Goal: Task Accomplishment & Management: Manage account settings

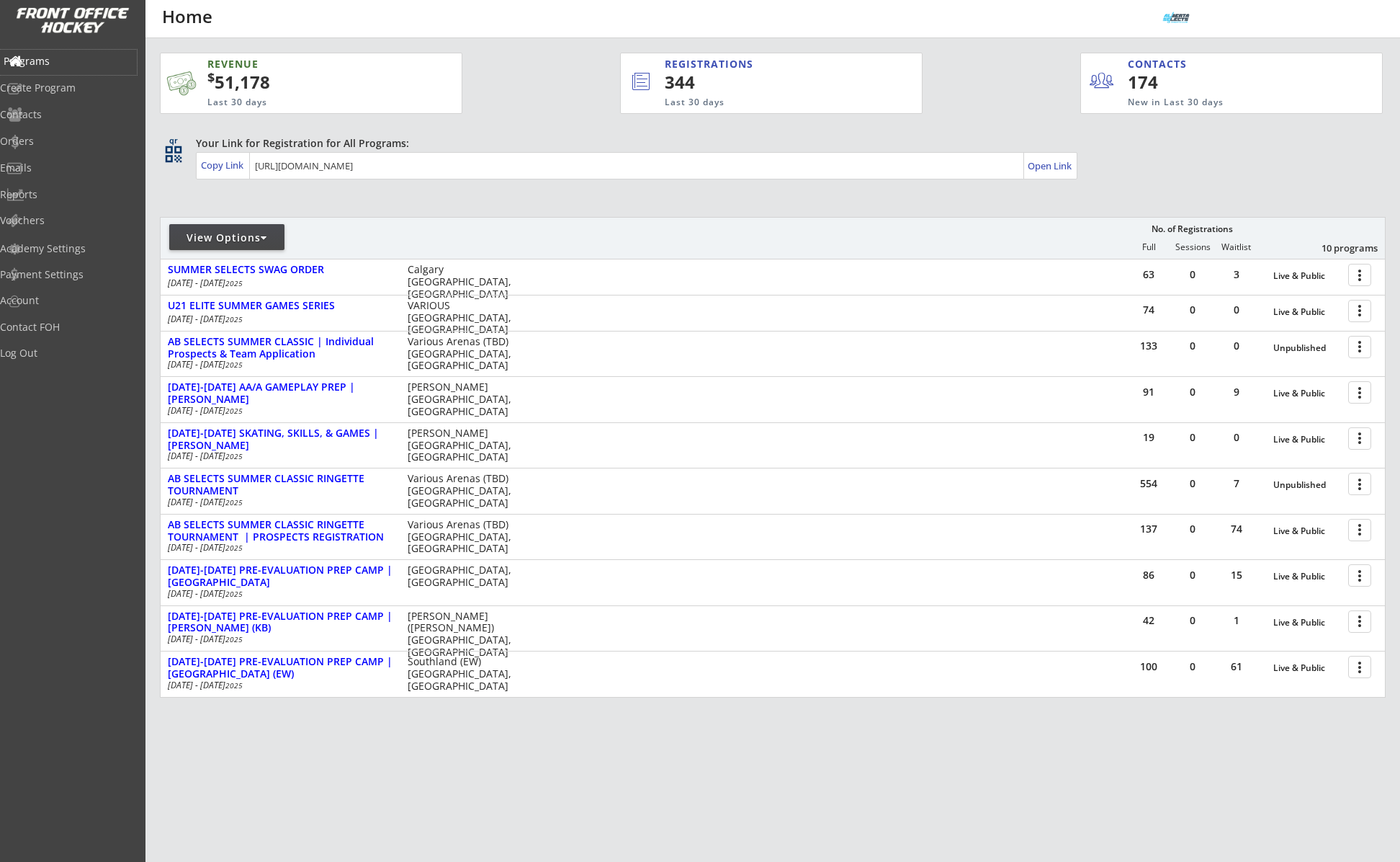
drag, startPoint x: 55, startPoint y: 67, endPoint x: 66, endPoint y: 34, distance: 34.8
click at [55, 66] on div "Programs" at bounding box center [69, 62] width 137 height 25
click at [64, 62] on div "Programs" at bounding box center [68, 61] width 129 height 10
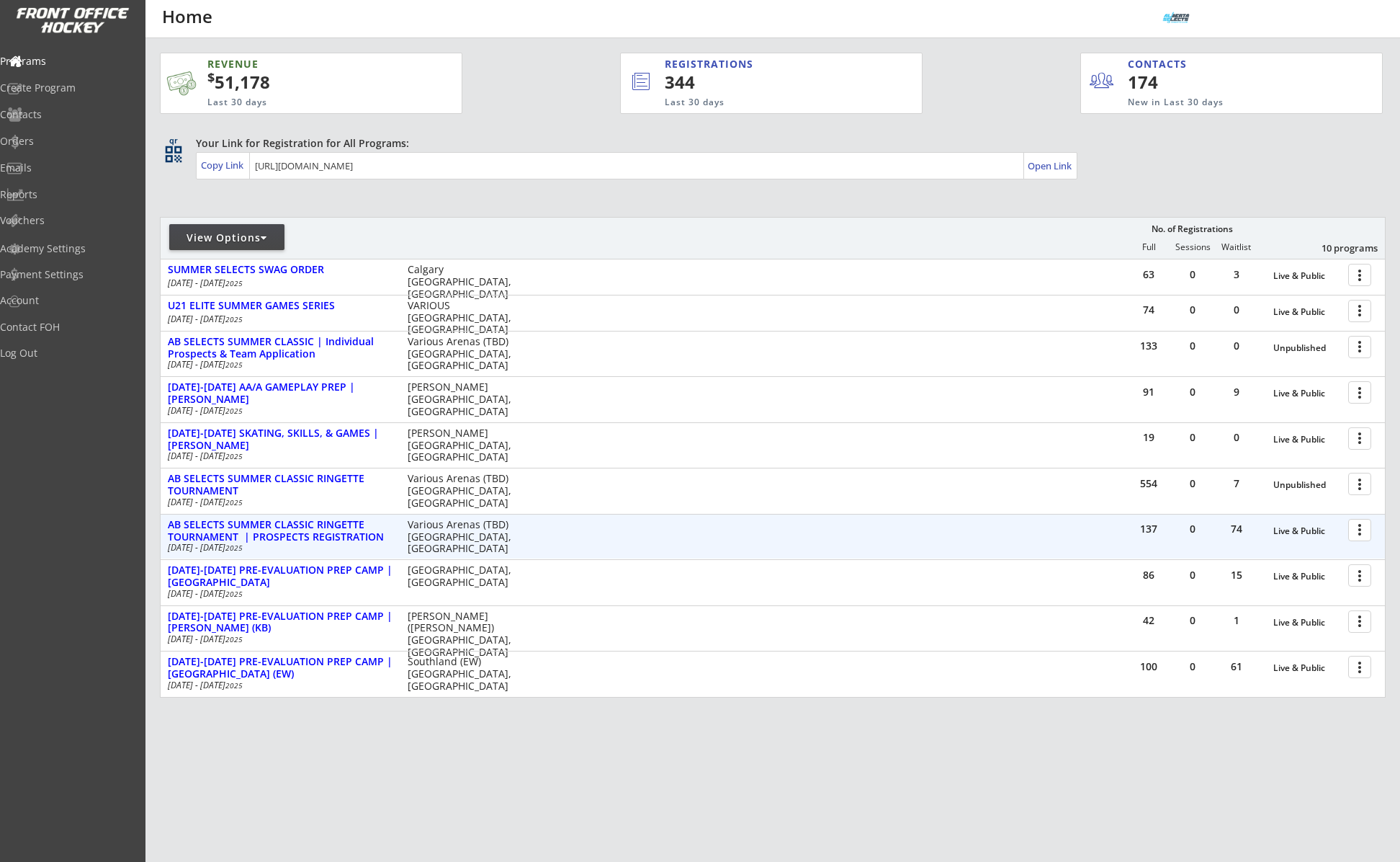
drag, startPoint x: 1347, startPoint y: 531, endPoint x: 1355, endPoint y: 531, distance: 8.0
click at [1347, 531] on div "more_vert" at bounding box center [1361, 530] width 31 height 29
click at [1355, 531] on div at bounding box center [1363, 530] width 25 height 25
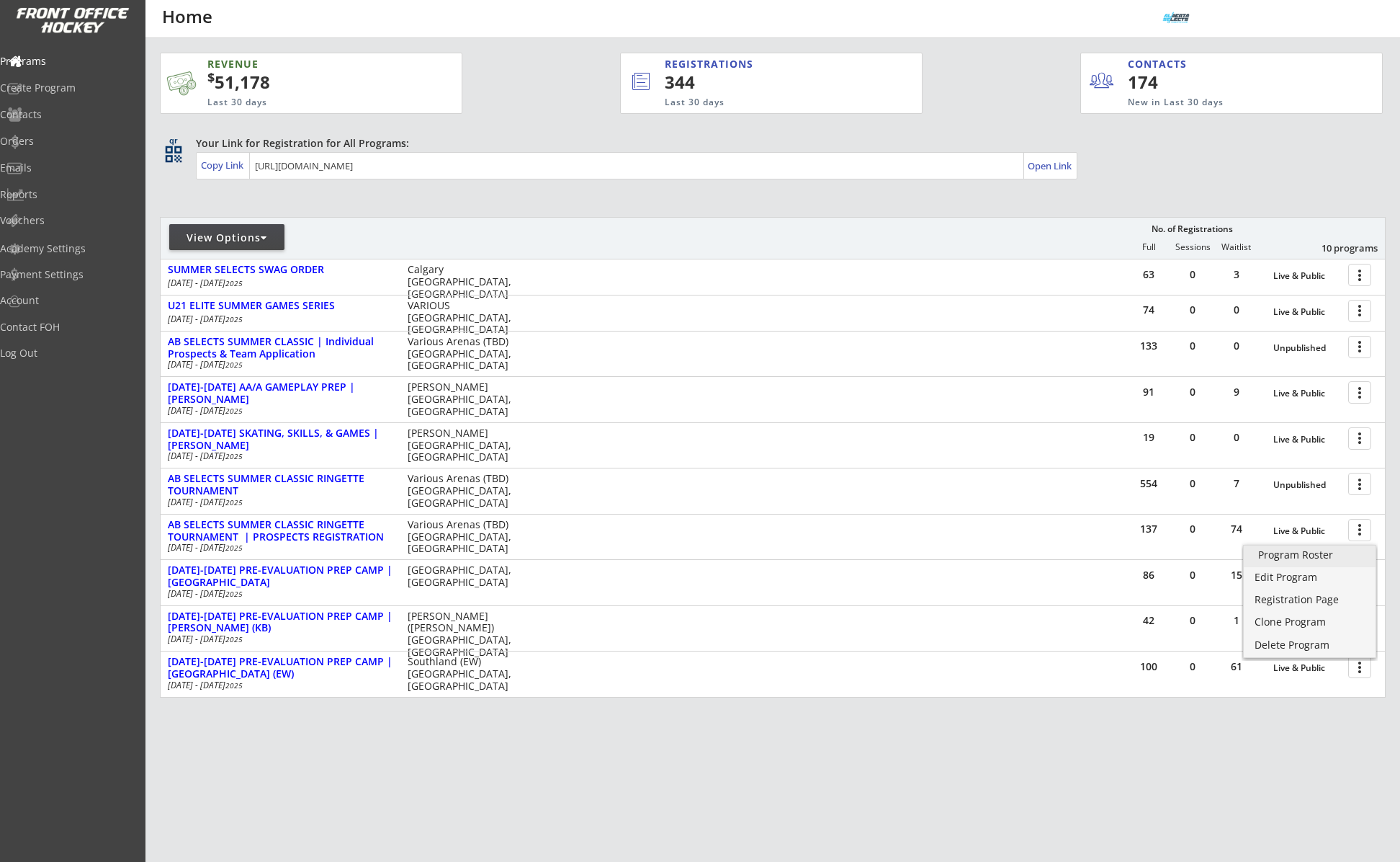
click at [1351, 550] on div "Program Roster" at bounding box center [1310, 554] width 103 height 10
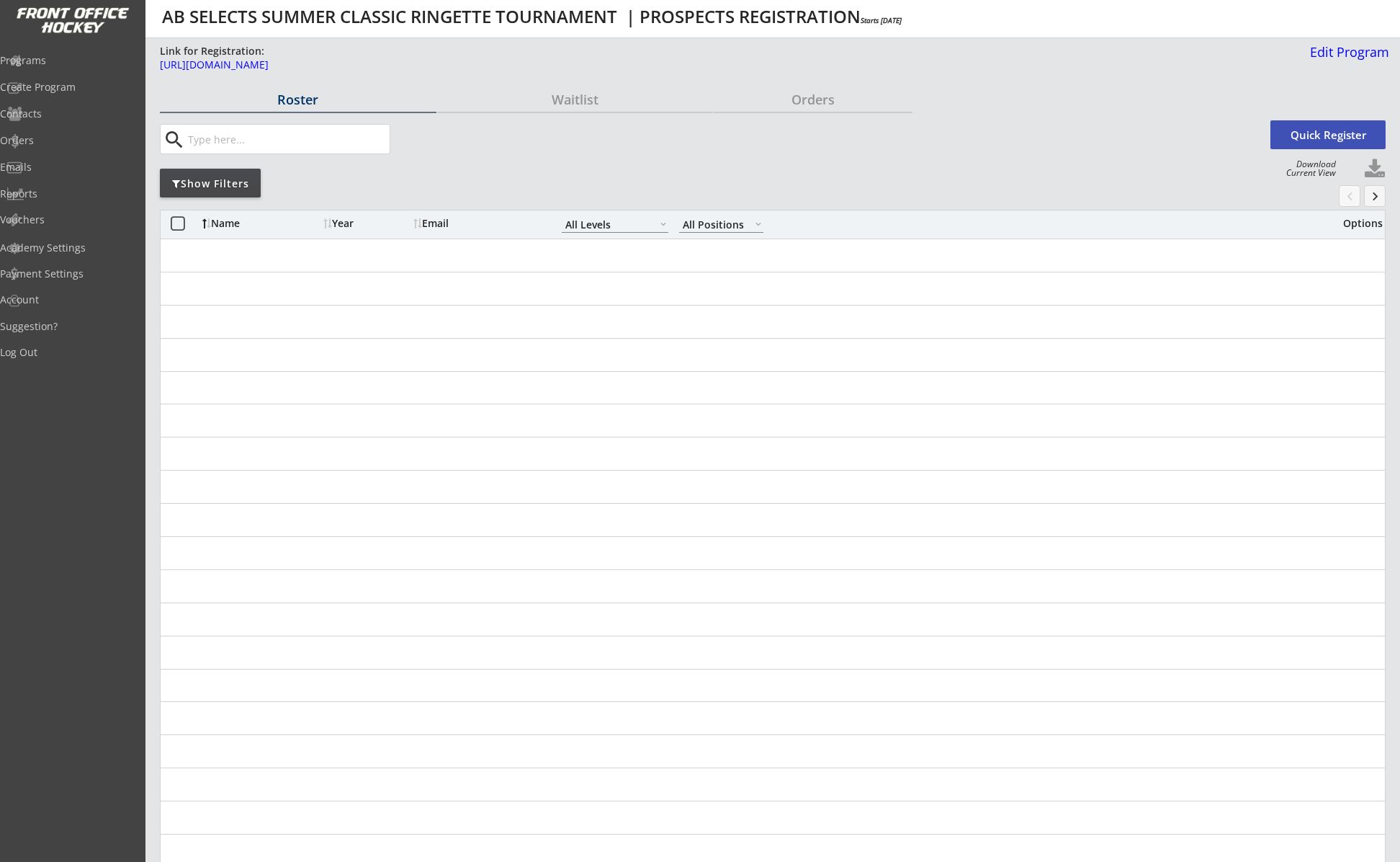
select select ""All Levels""
select select ""All Positions""
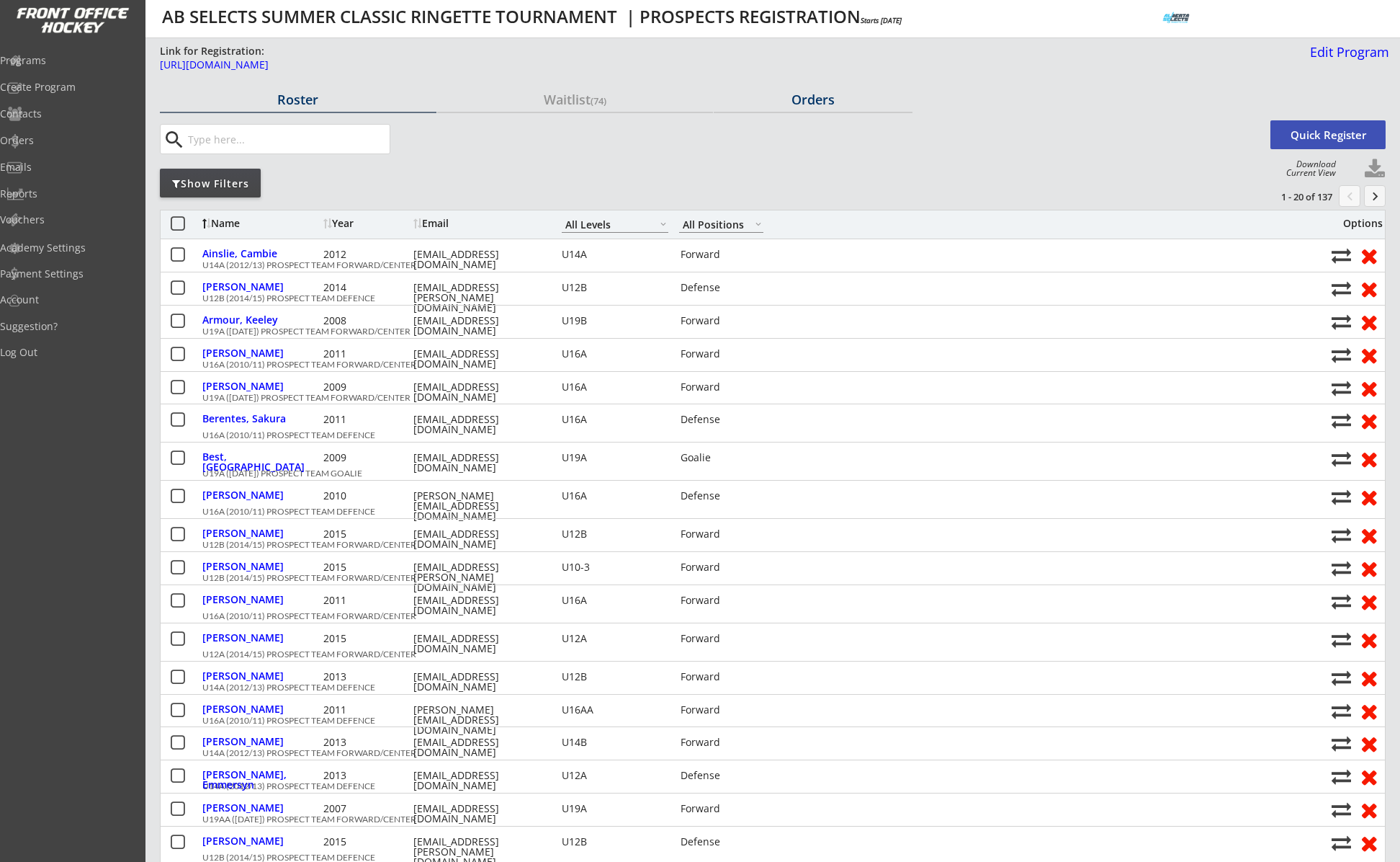
click at [791, 96] on div "Orders" at bounding box center [813, 99] width 199 height 13
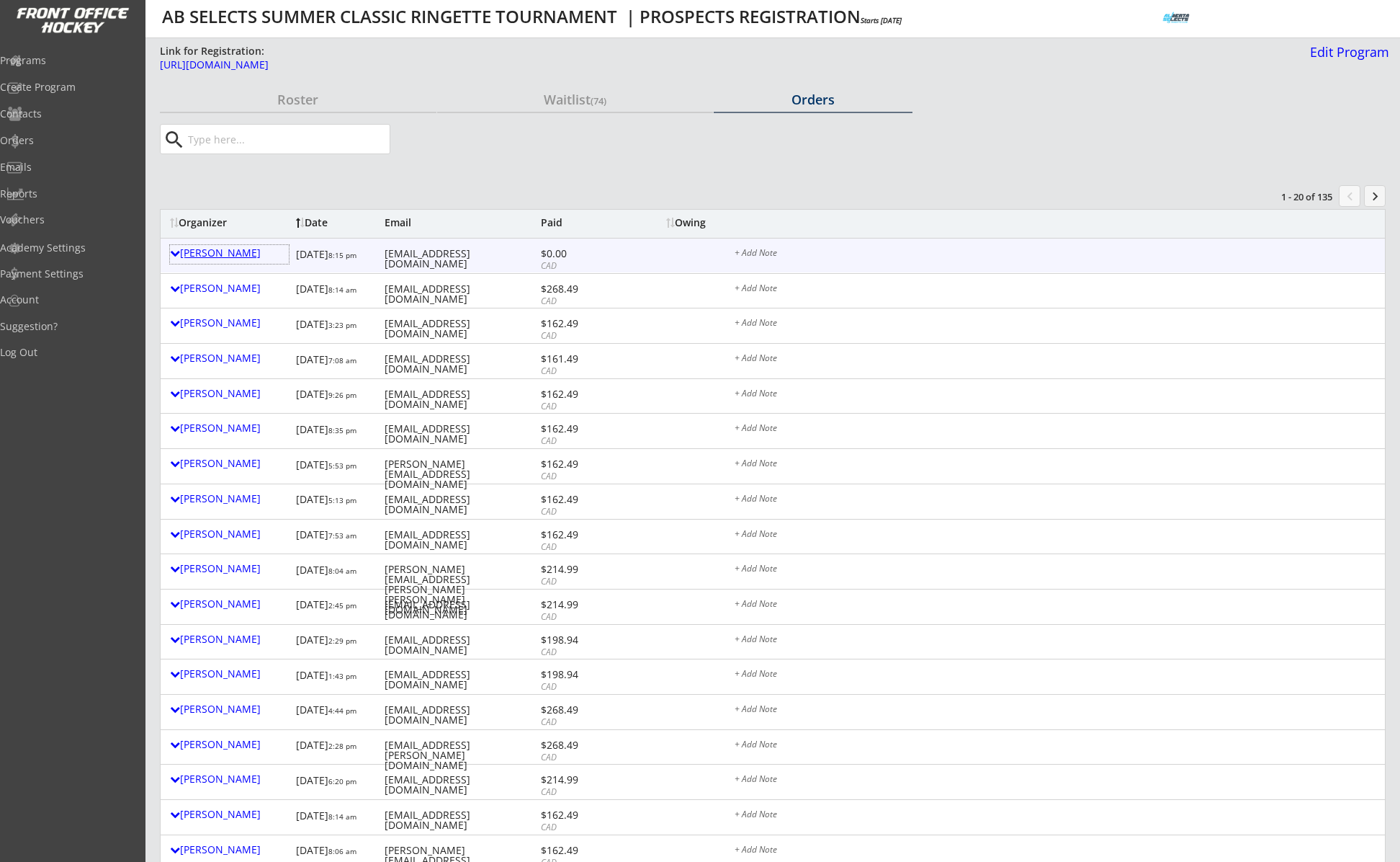
click at [232, 255] on div "Toby Wilson" at bounding box center [229, 252] width 119 height 10
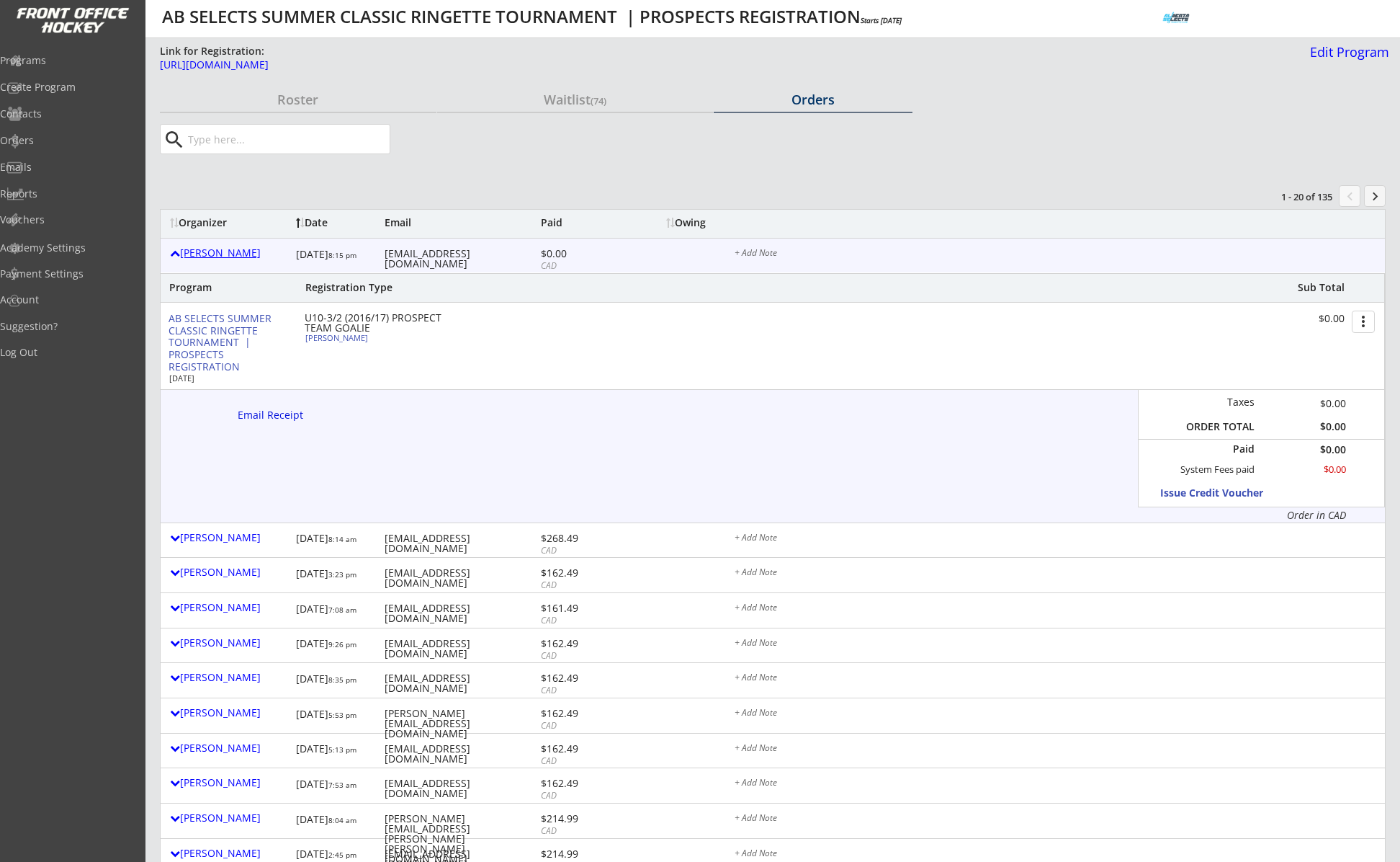
click at [234, 253] on div "Toby Wilson" at bounding box center [229, 252] width 119 height 10
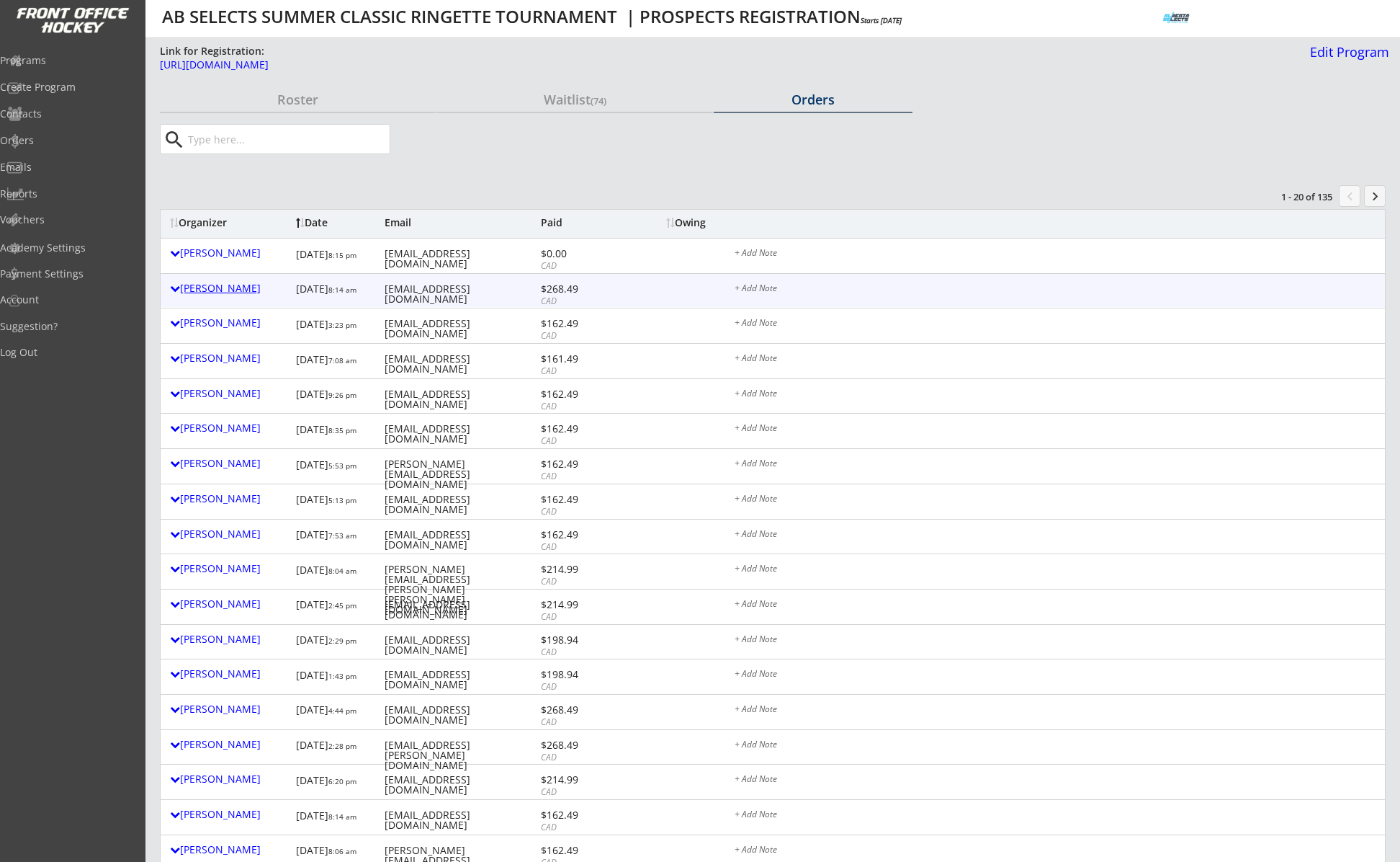
click at [236, 288] on div "Alison Martini" at bounding box center [229, 288] width 119 height 10
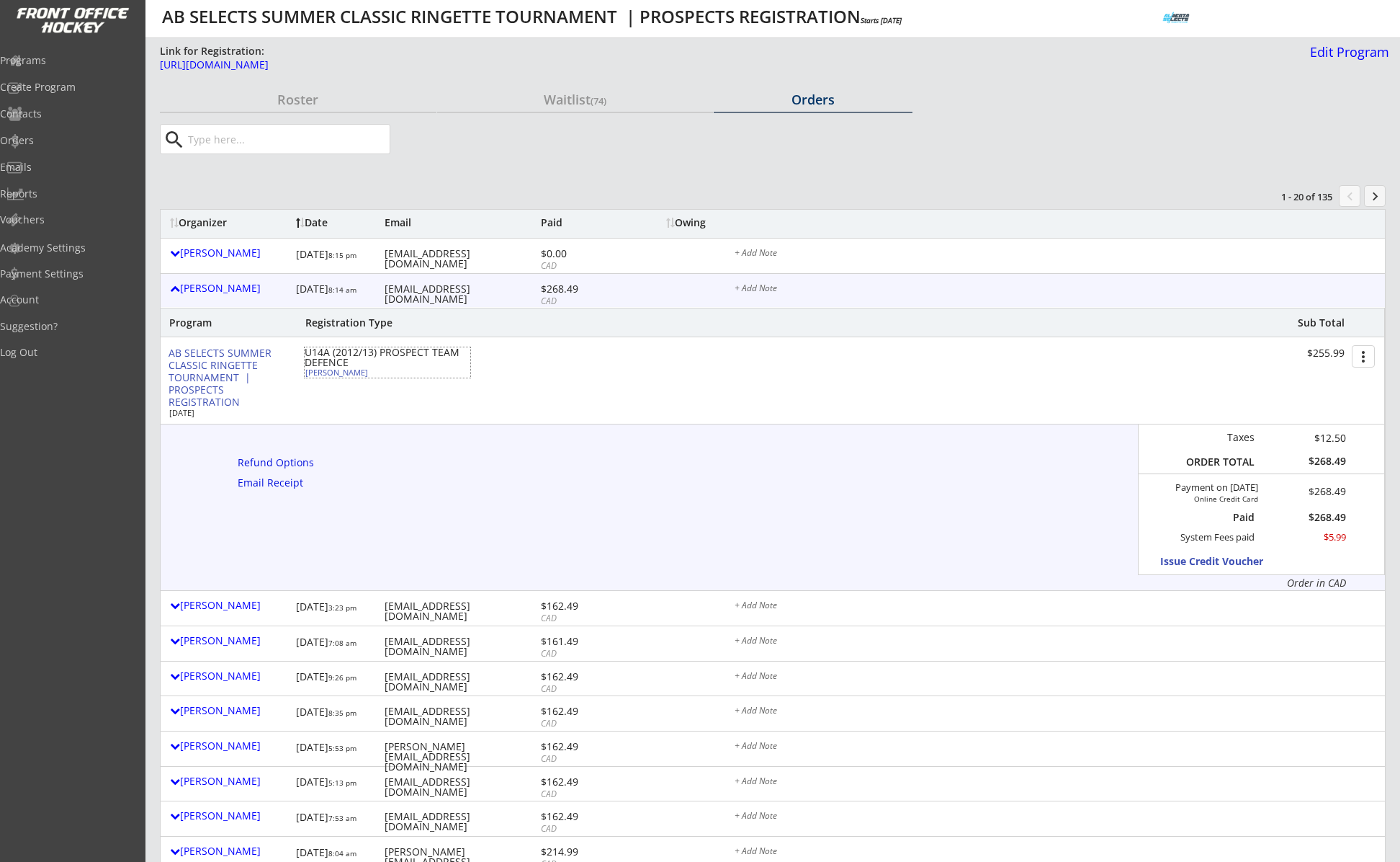
click at [346, 373] on div "Sadie Martini" at bounding box center [386, 372] width 160 height 8
select select ""Defense""
select select ""U12A""
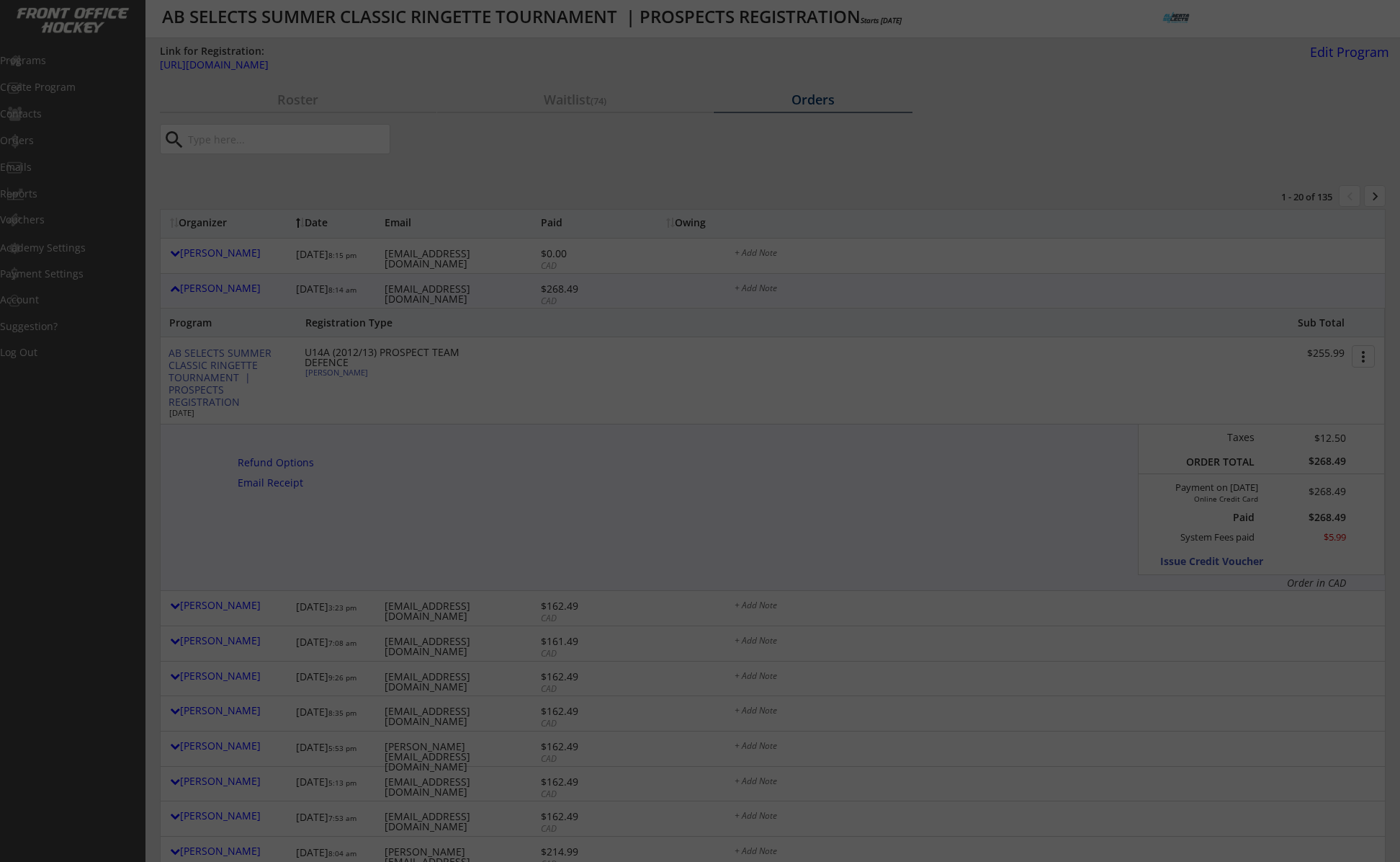
type input "FEMALE"
type input "NW Ringette U12A"
type input "No"
type input "EMERSON URBAN (Coach Kelsi Urban)"
select select ""No""
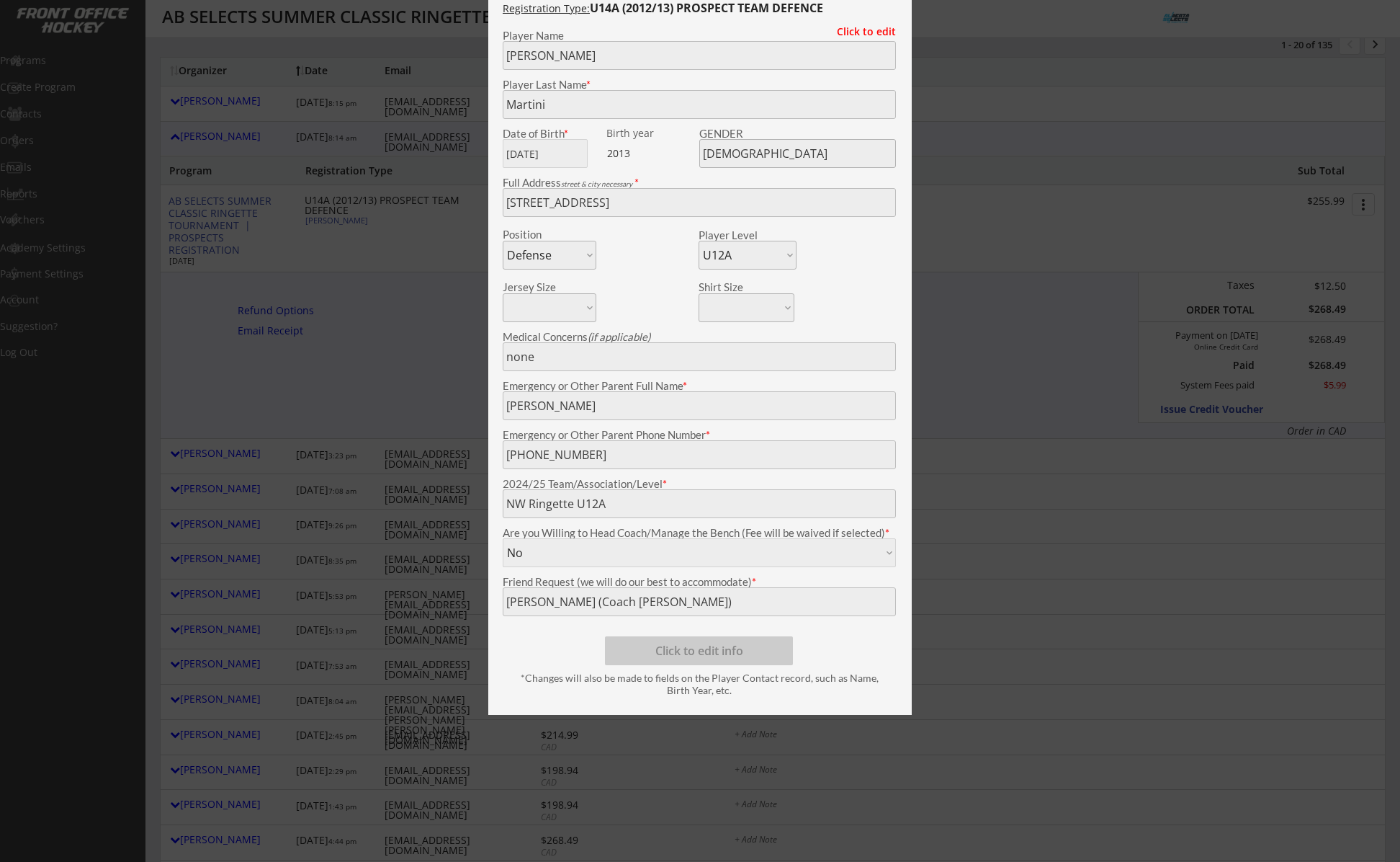
scroll to position [155, 0]
click at [399, 374] on div at bounding box center [700, 431] width 1400 height 862
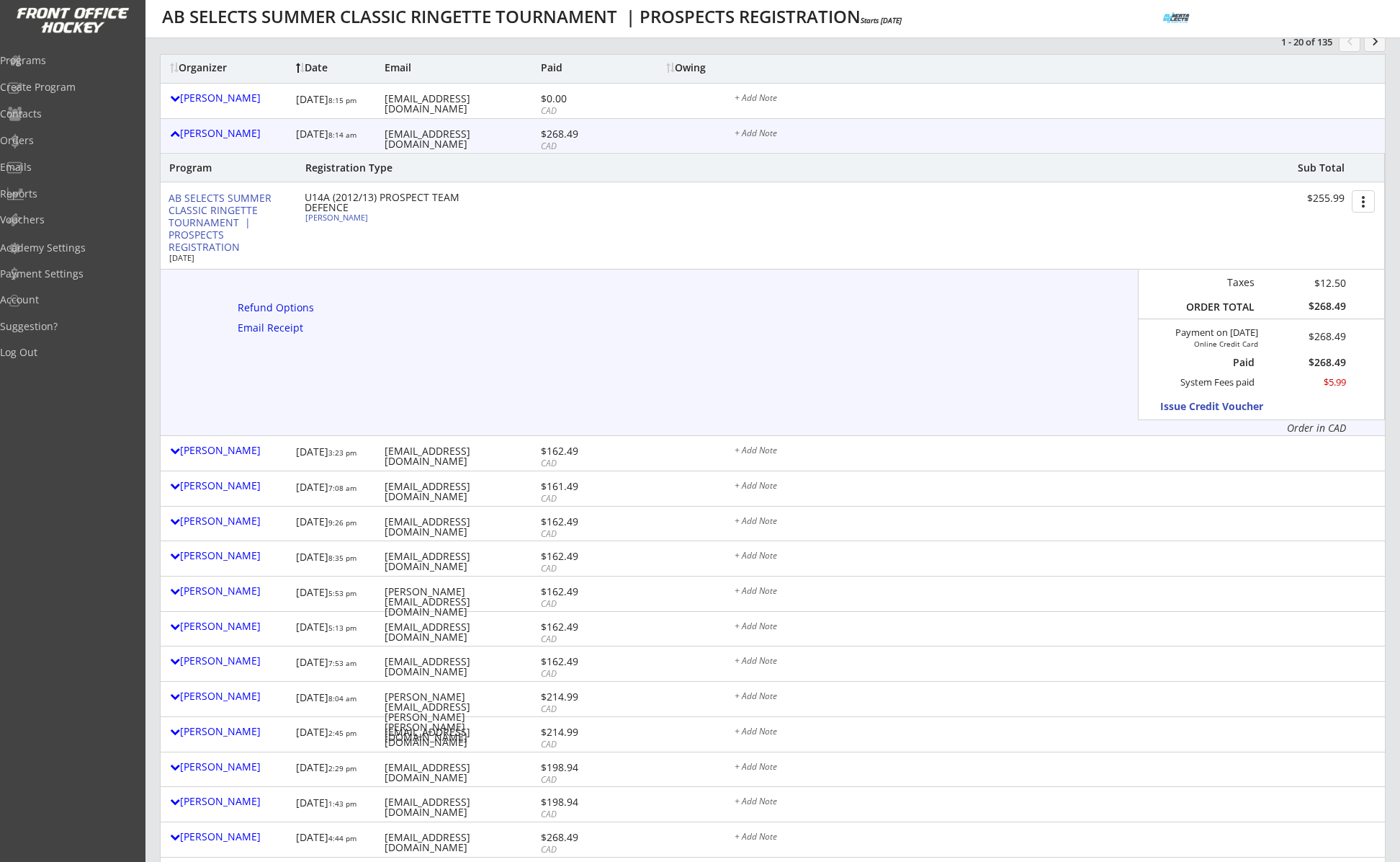
scroll to position [0, 0]
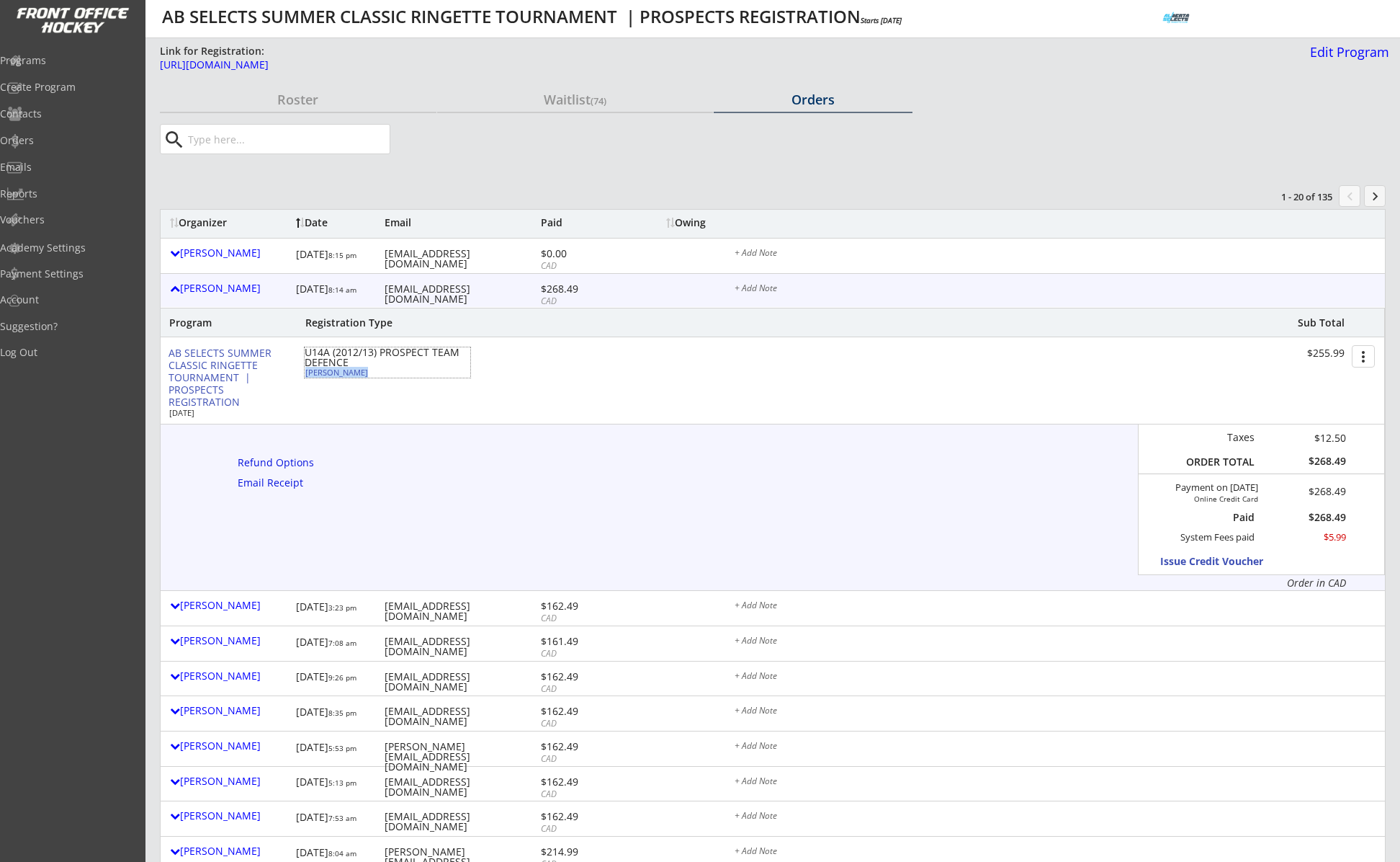
drag, startPoint x: 355, startPoint y: 374, endPoint x: 307, endPoint y: 373, distance: 48.0
click at [307, 373] on div "Sadie Martini" at bounding box center [386, 372] width 160 height 8
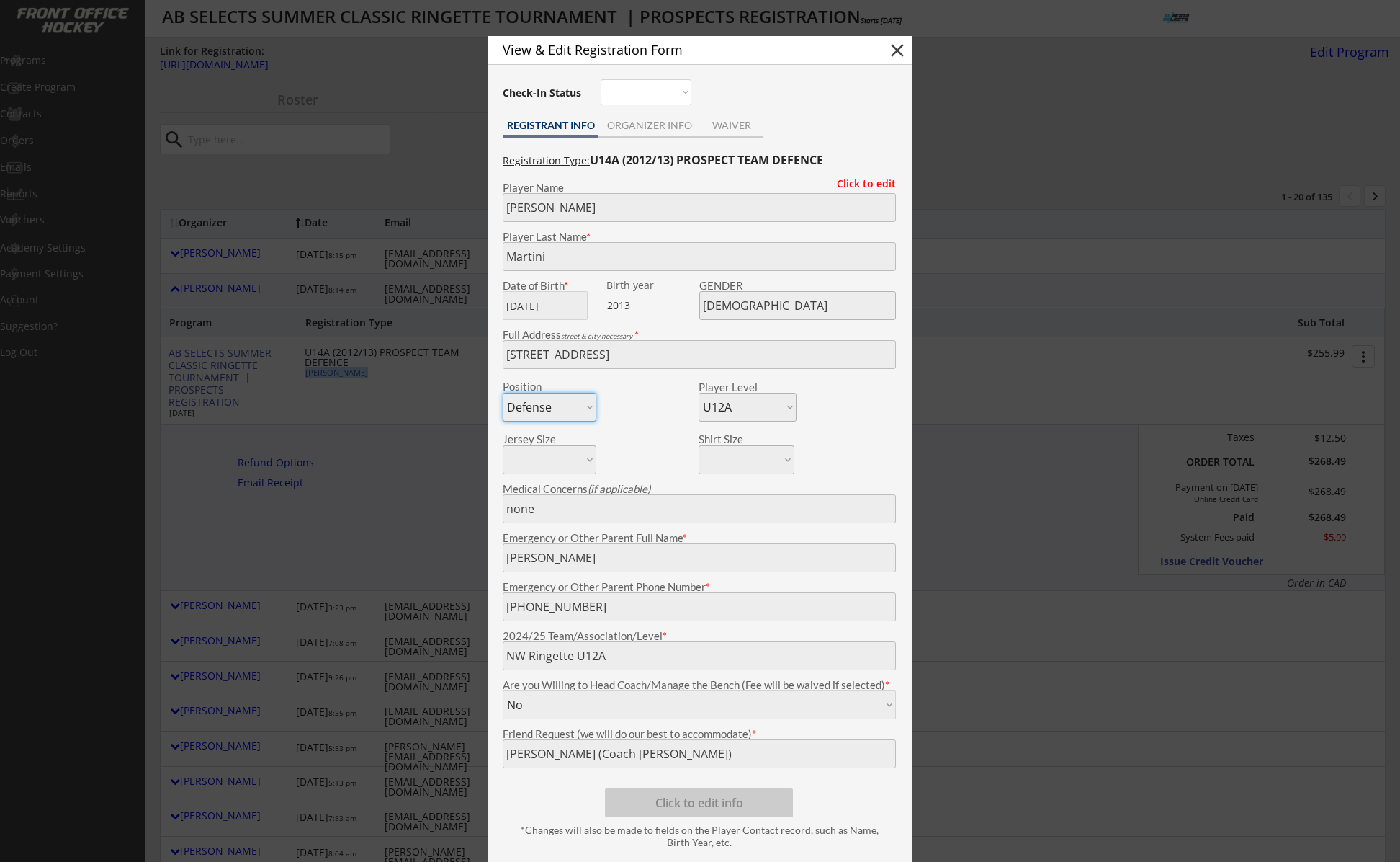
copy div "Sadie Martini"
click at [888, 51] on button "close" at bounding box center [897, 50] width 21 height 21
select select ""PLACEHOLDER_1427118222253""
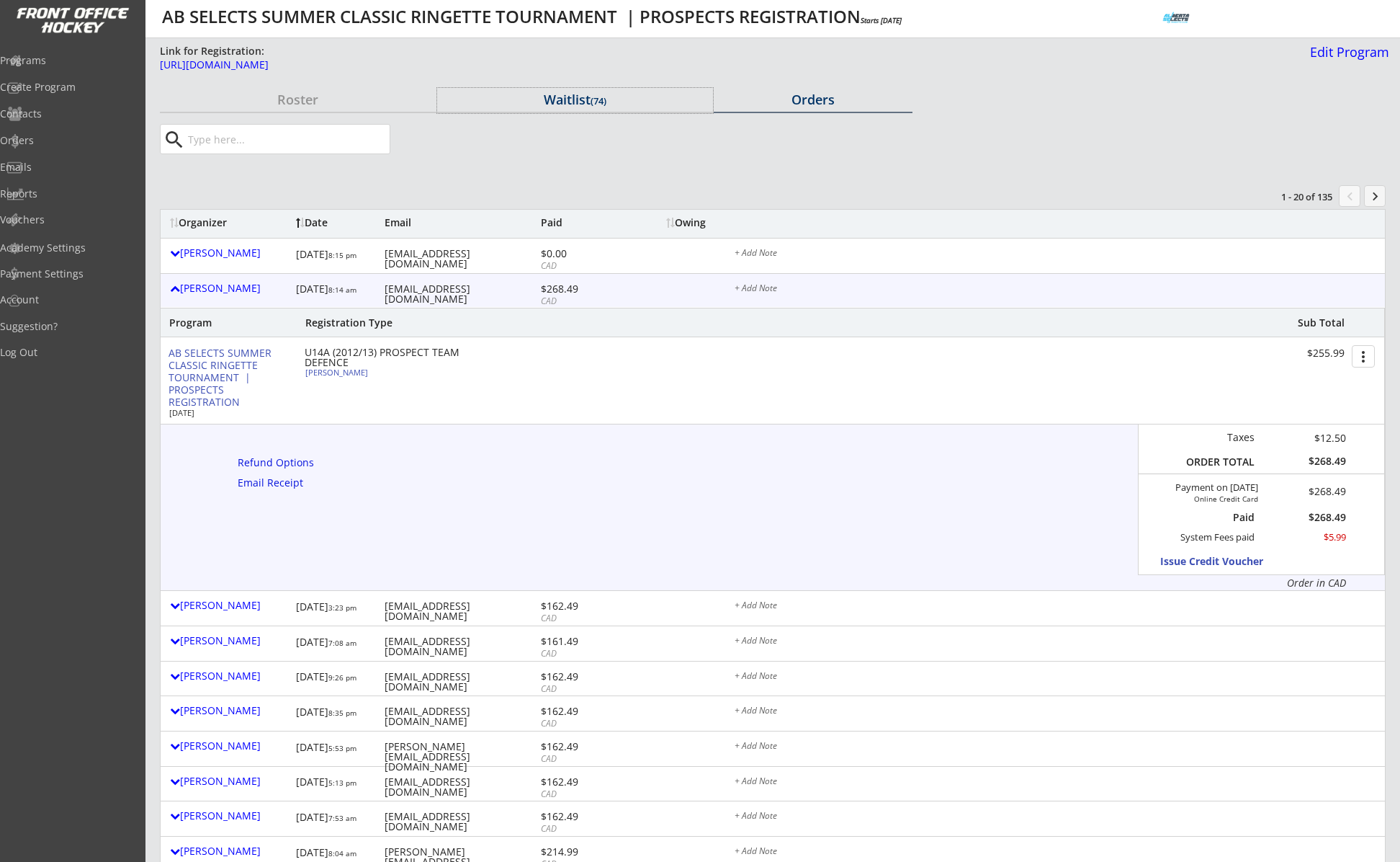
click at [561, 94] on div "Waitlist (74)" at bounding box center [576, 99] width 276 height 13
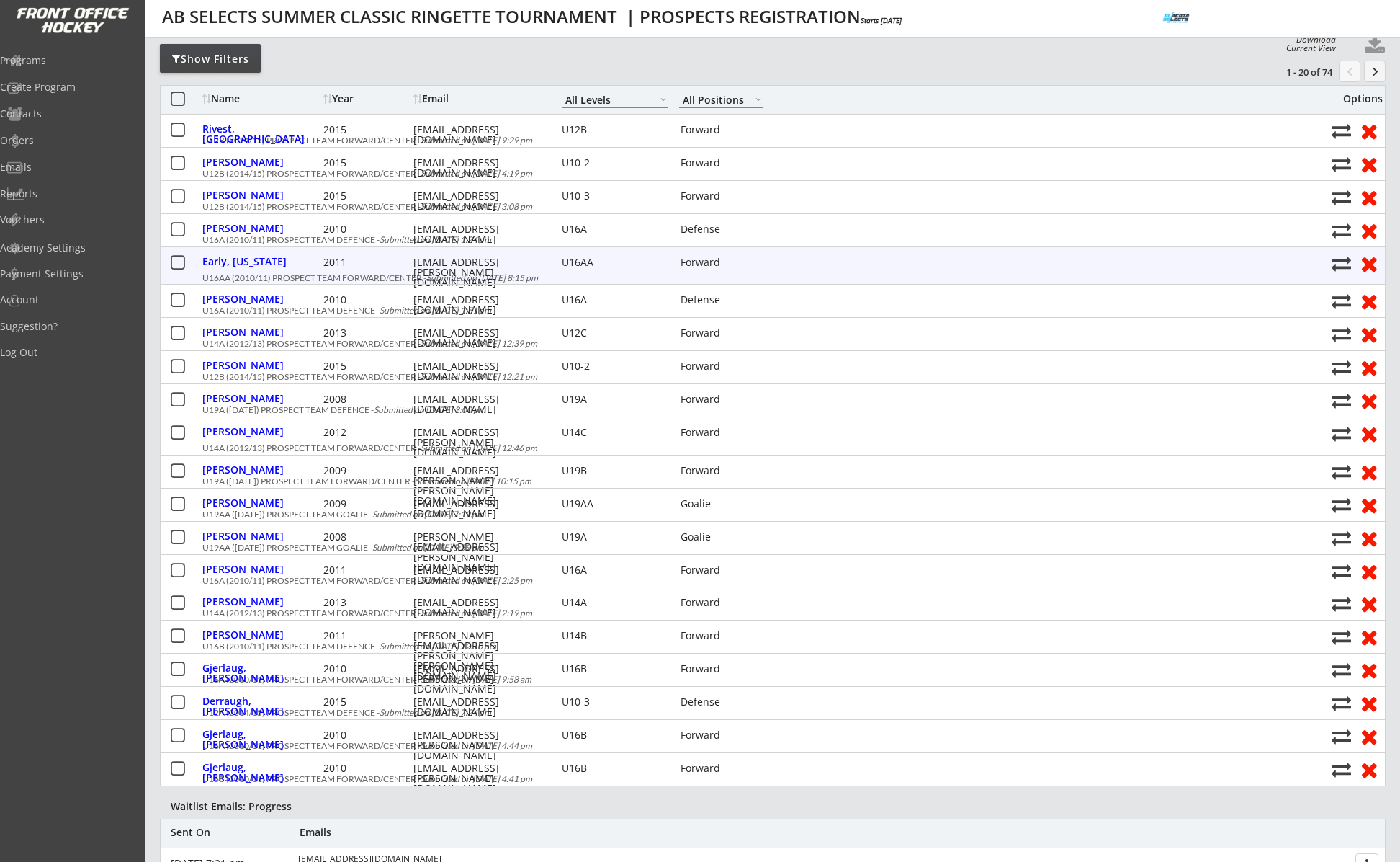
scroll to position [116, 0]
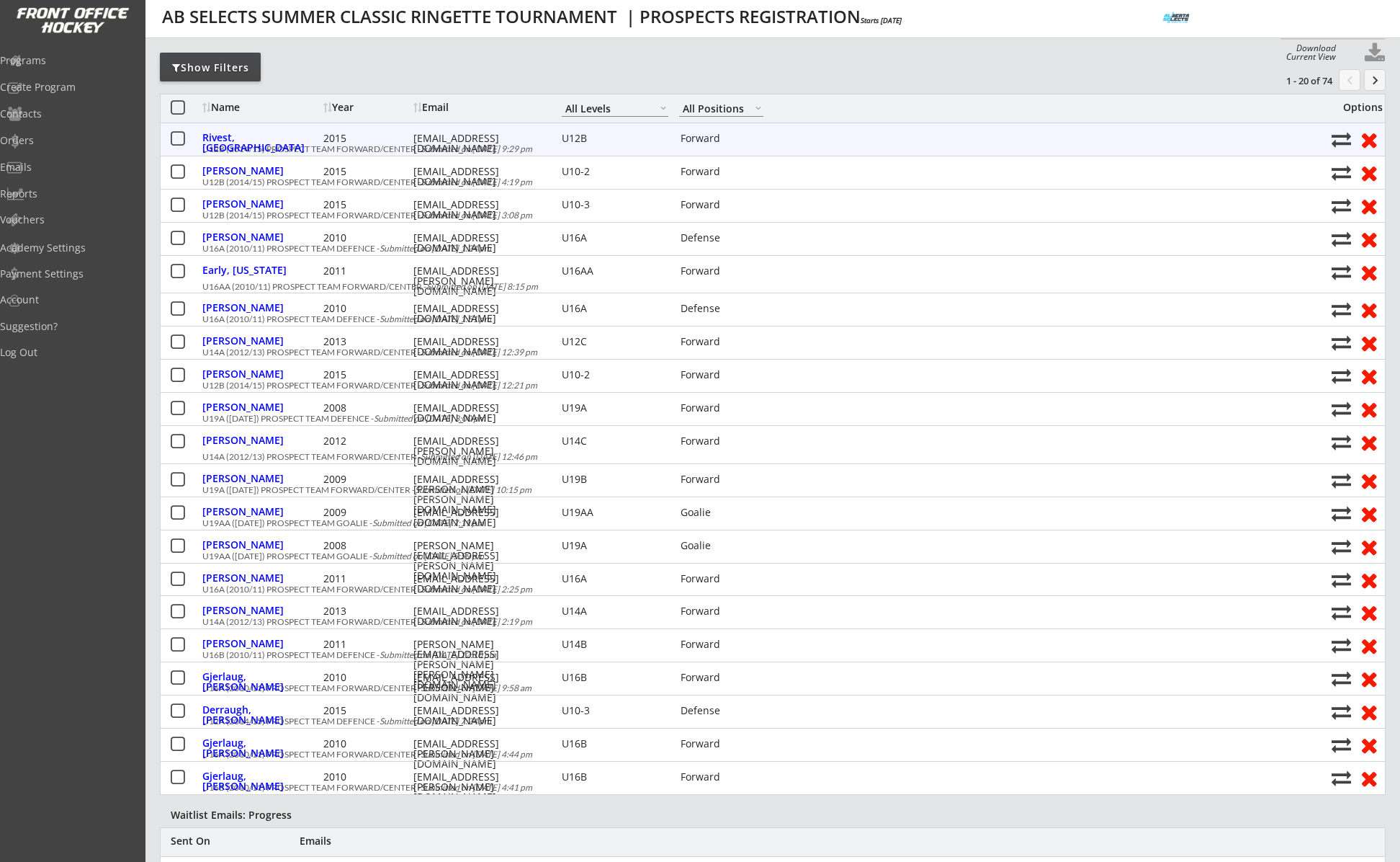
click at [179, 134] on button at bounding box center [177, 139] width 18 height 18
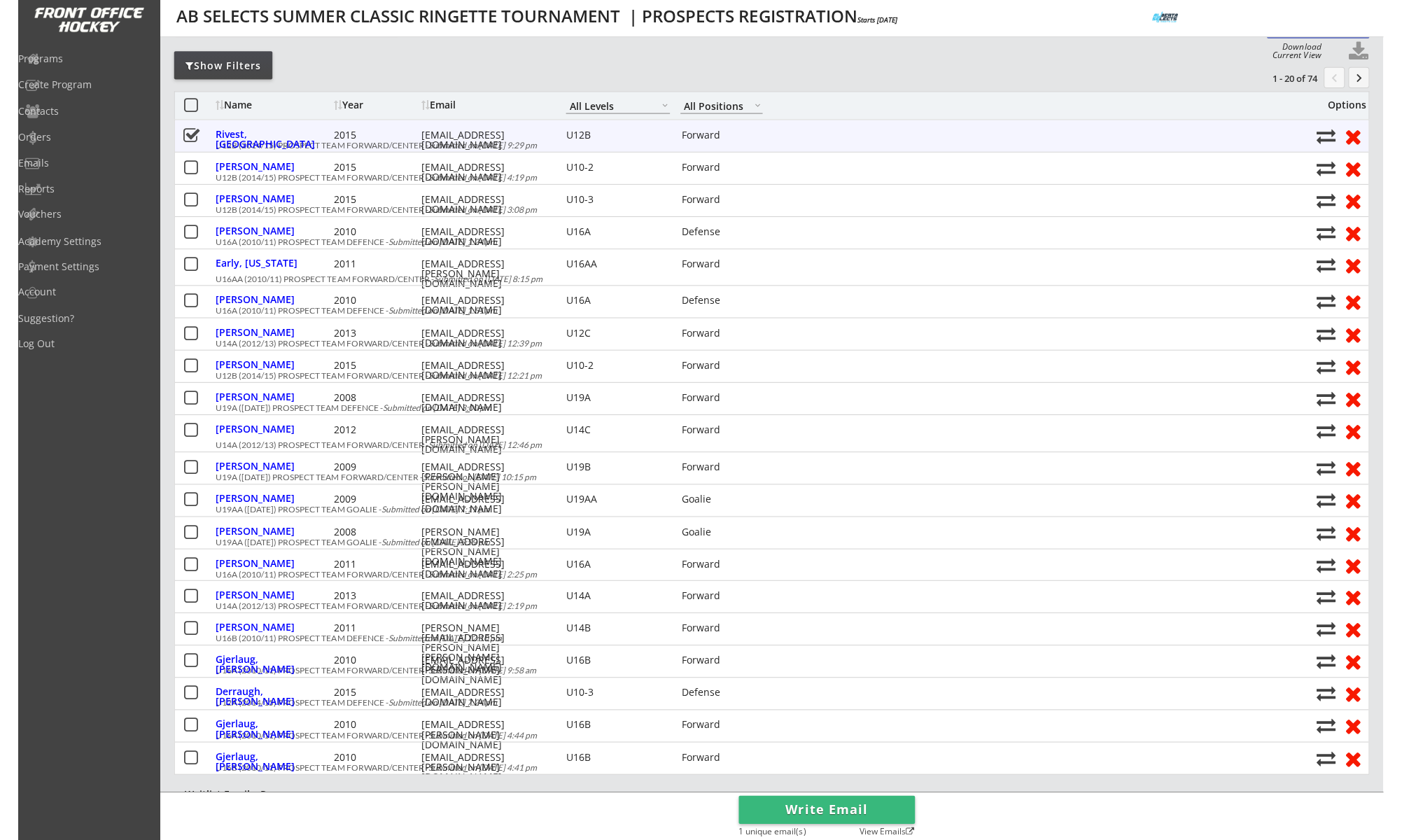
scroll to position [0, 0]
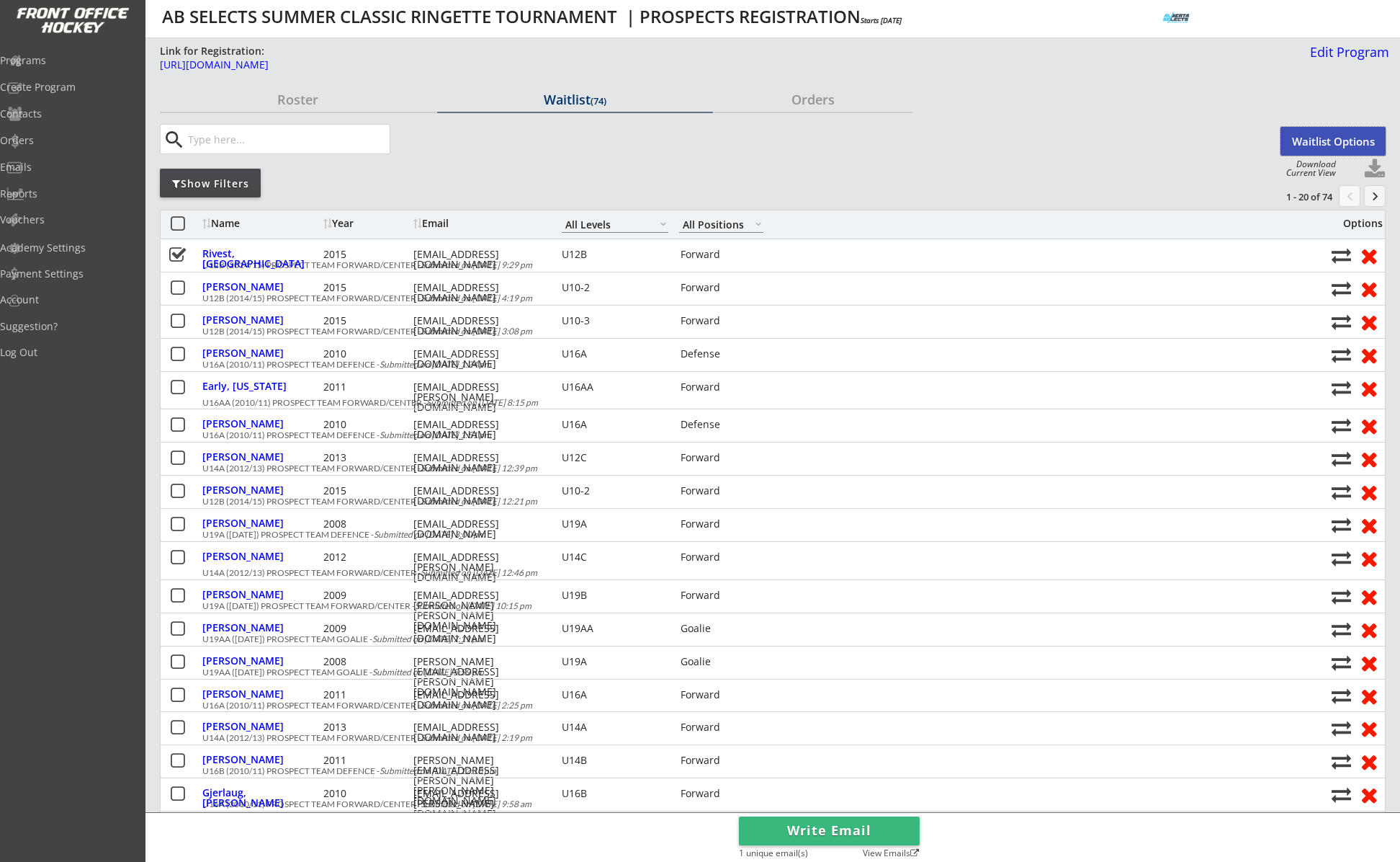
click at [1313, 147] on button "Waitlist Options" at bounding box center [1333, 141] width 105 height 29
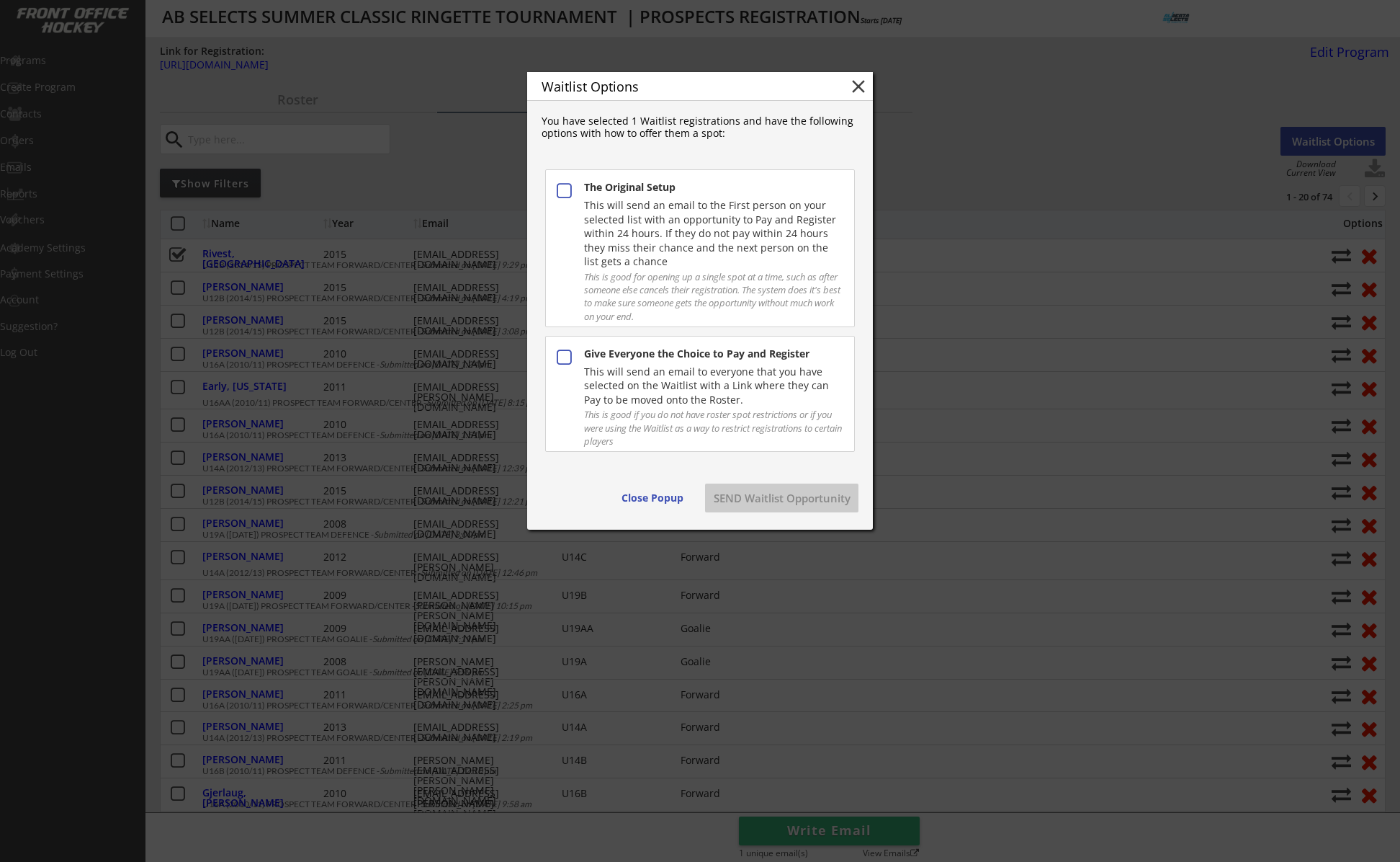
drag, startPoint x: 608, startPoint y: 379, endPoint x: 636, endPoint y: 409, distance: 41.0
click at [608, 379] on div "This will send an email to everyone that you have selected on the Waitlist with…" at bounding box center [713, 386] width 258 height 43
click at [775, 487] on button "SEND Waitlist Opportunity" at bounding box center [782, 497] width 153 height 29
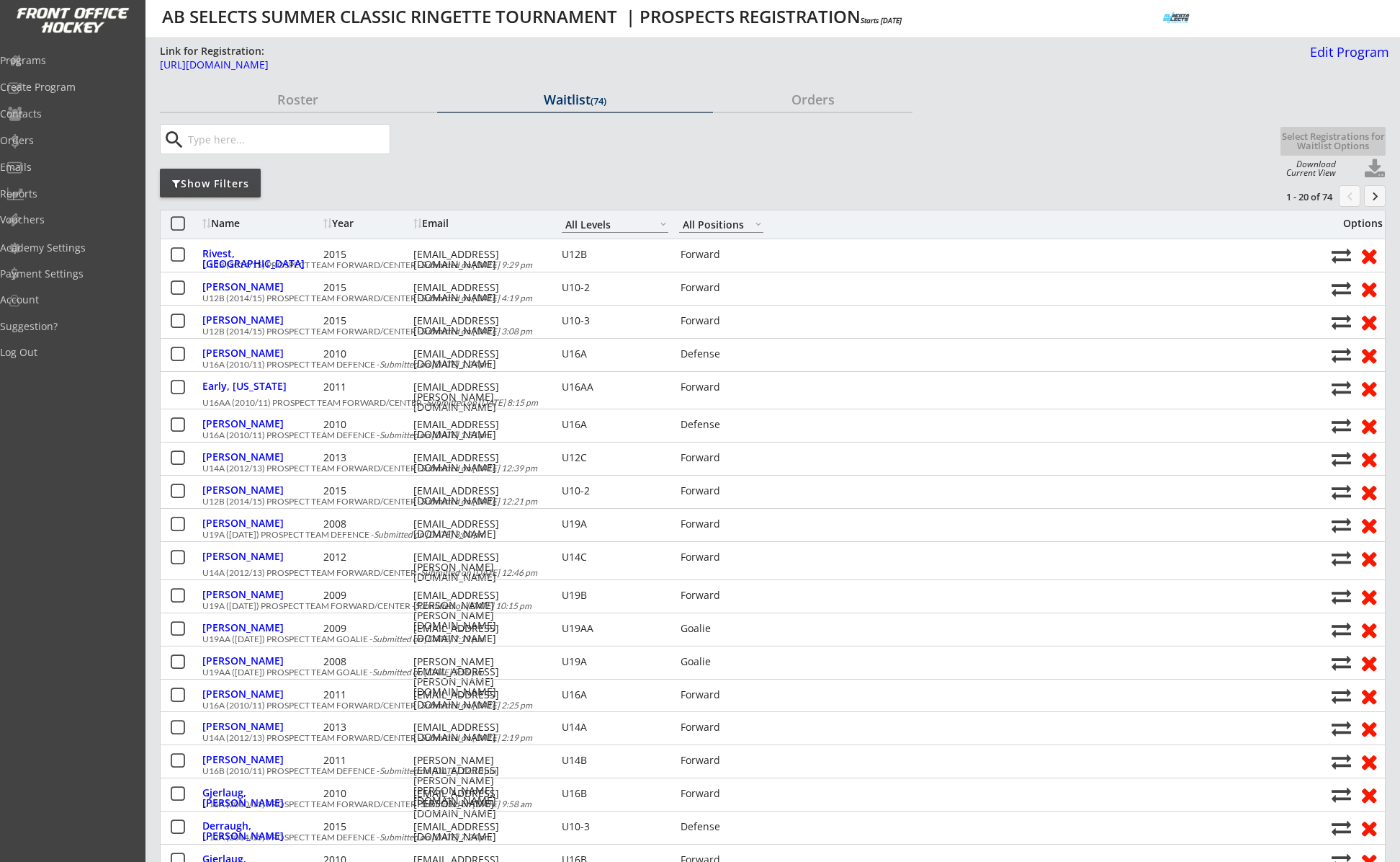
select select ""All Levels""
select select ""All Positions""
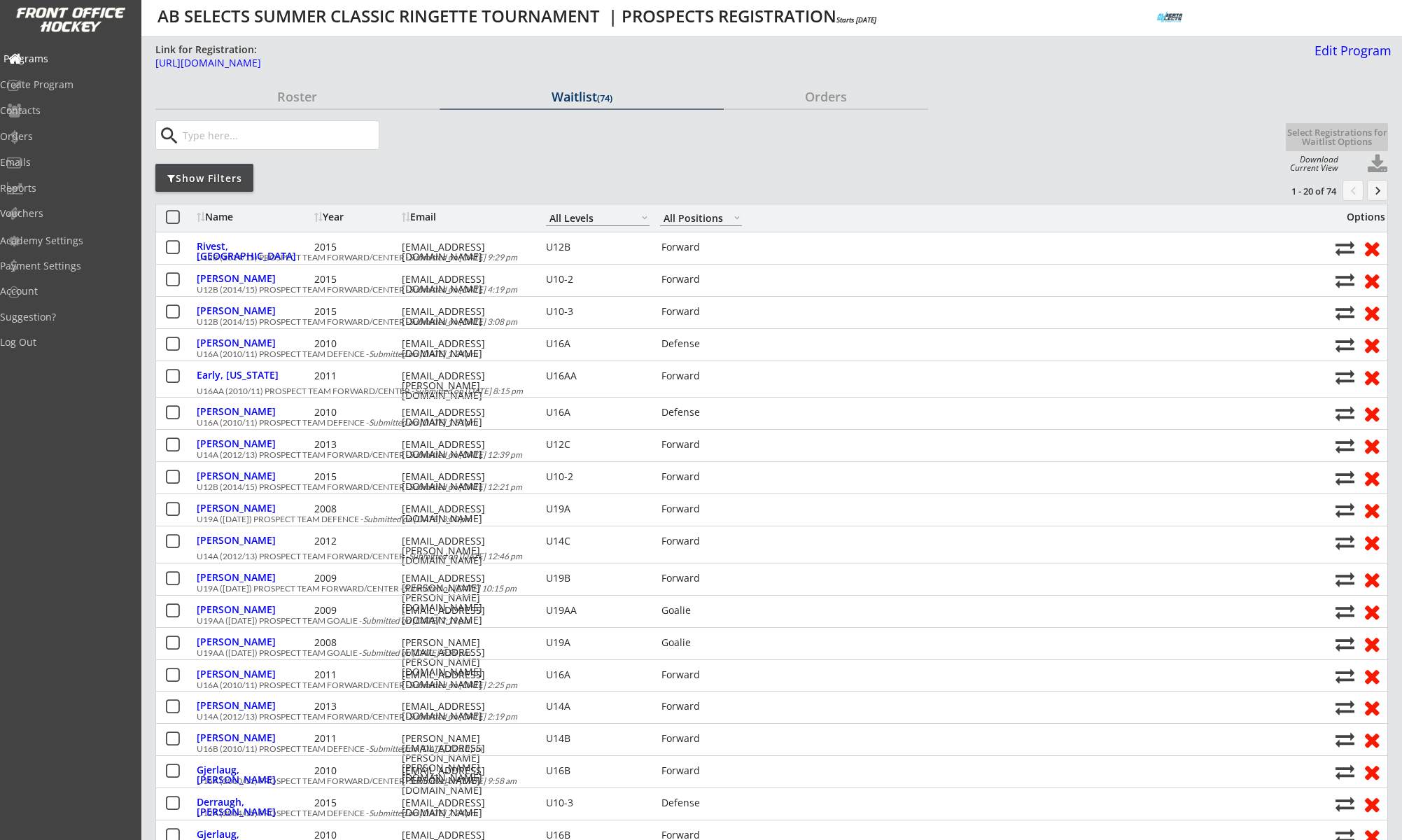
click at [53, 54] on div "Programs" at bounding box center [66, 58] width 126 height 10
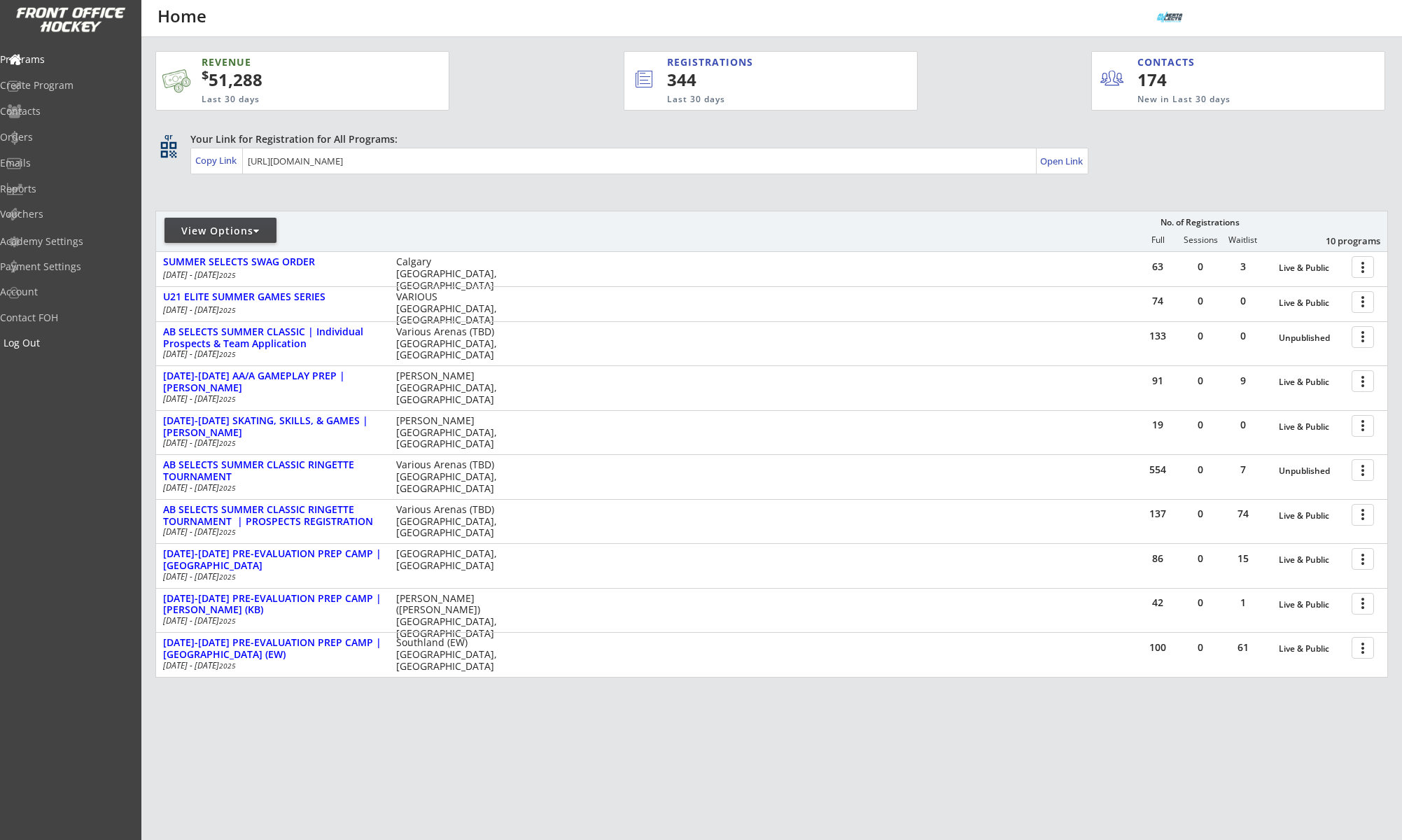
click at [59, 345] on div "Log Out" at bounding box center [66, 342] width 126 height 10
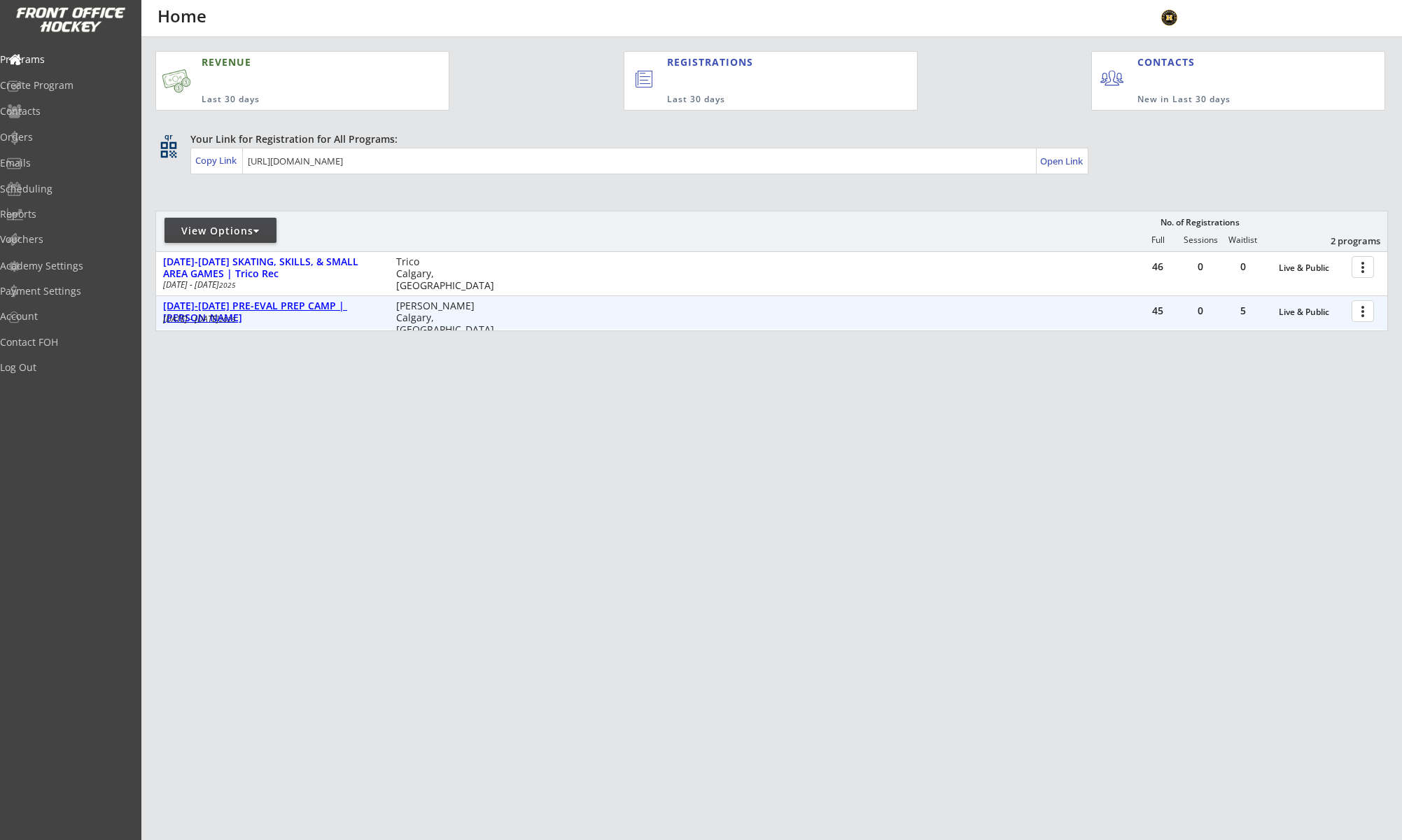
click at [301, 308] on div "Aug 25-29 PRE-EVAL PREP CAMP | Max Bell" at bounding box center [272, 312] width 218 height 23
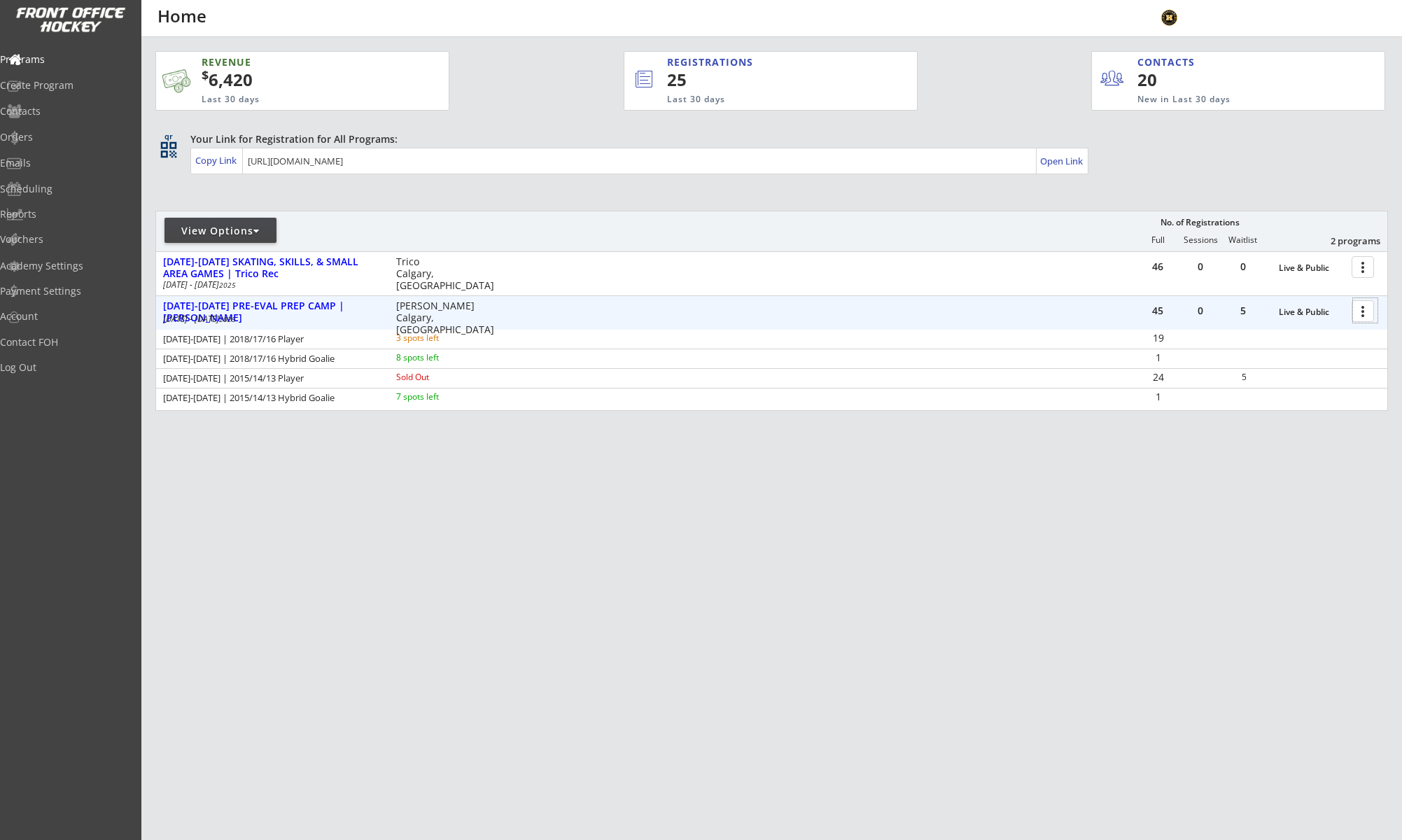
click at [1360, 319] on div at bounding box center [1365, 310] width 24 height 24
click at [1308, 355] on div "Edit Program" at bounding box center [1315, 357] width 100 height 10
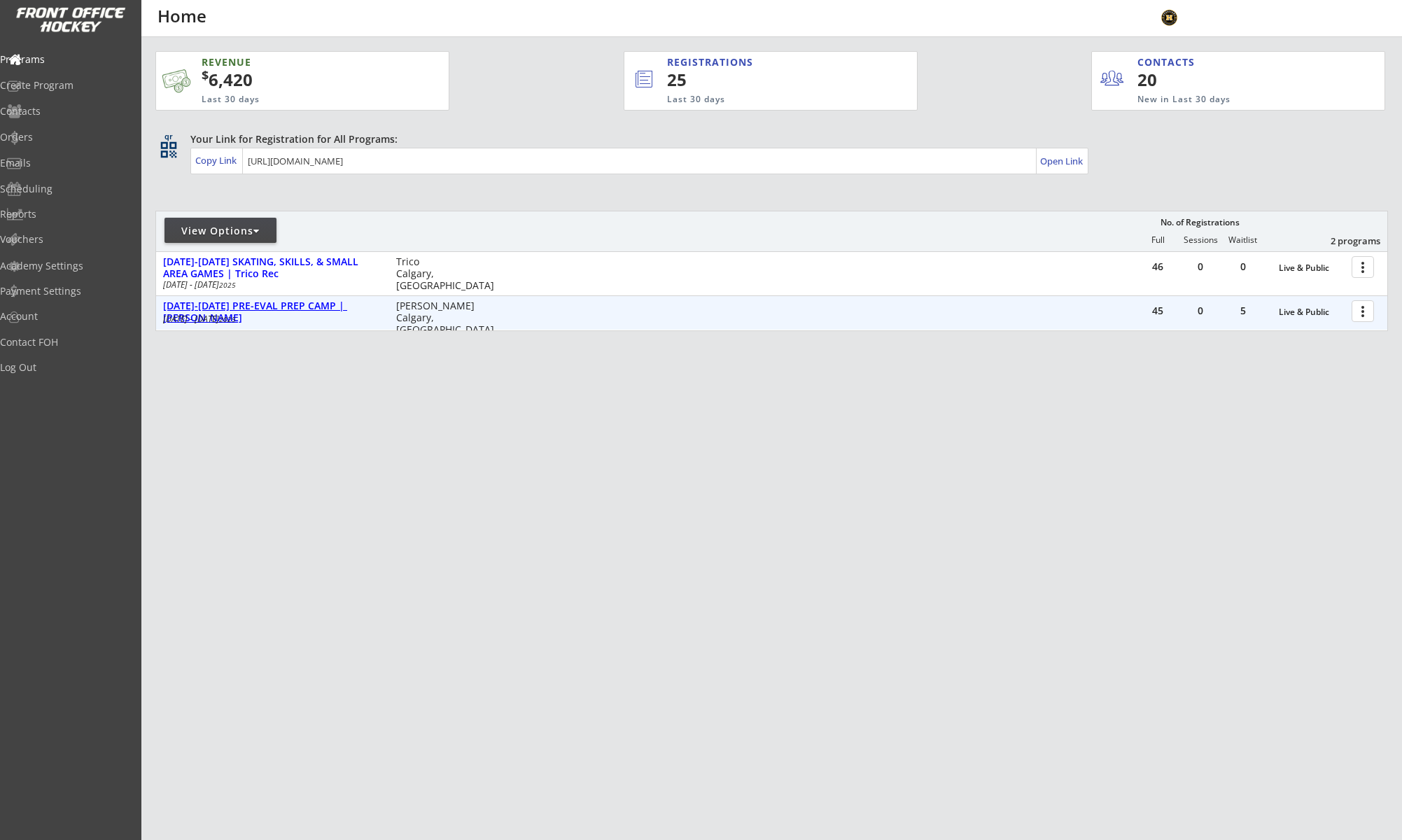
click at [341, 300] on div "[DATE]-[DATE] PRE-EVAL PREP CAMP | [PERSON_NAME]" at bounding box center [272, 312] width 218 height 23
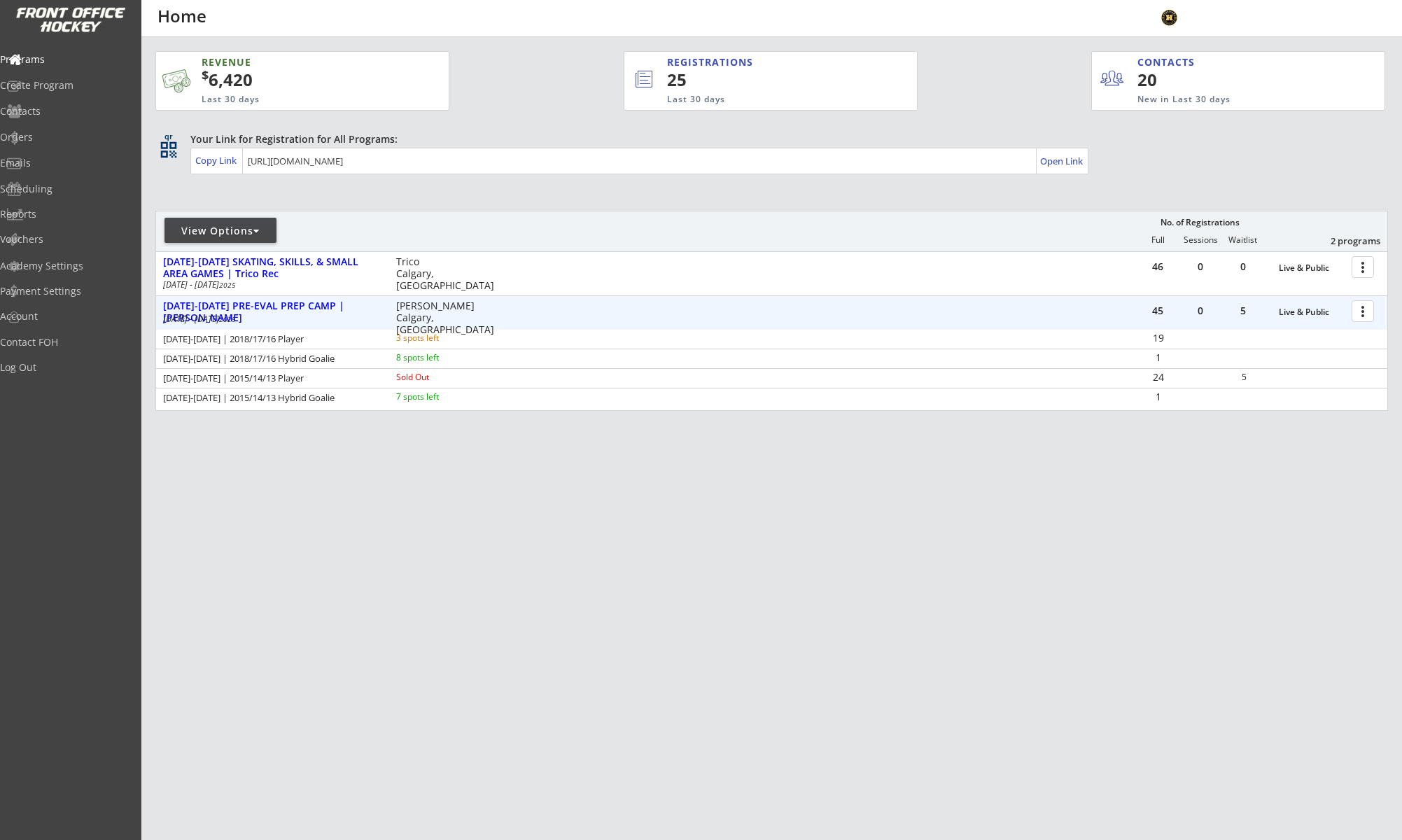
click at [1355, 320] on div at bounding box center [1365, 310] width 24 height 24
click at [1344, 333] on div "Program Roster" at bounding box center [1315, 335] width 100 height 10
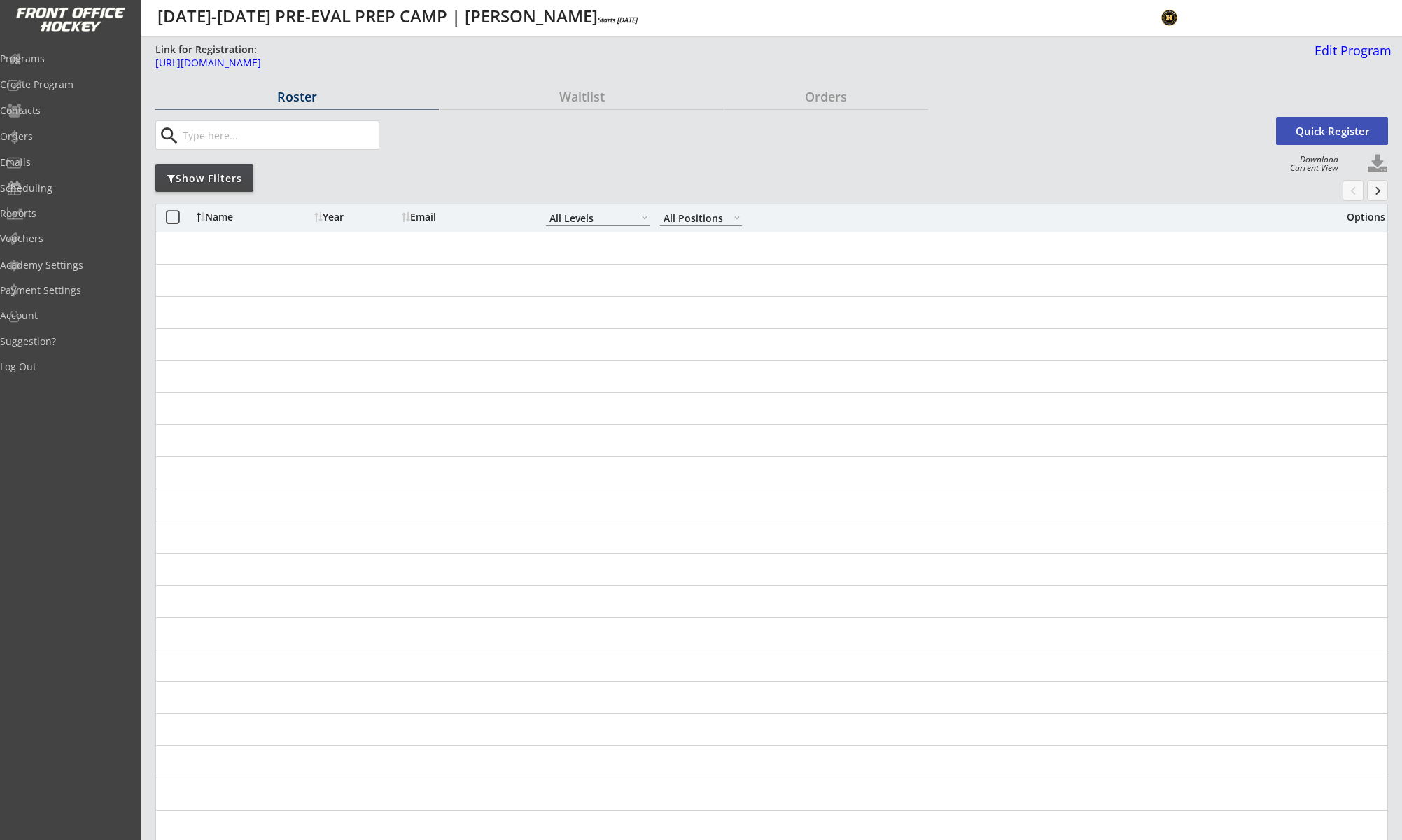
select select ""All Levels""
select select ""All Positions""
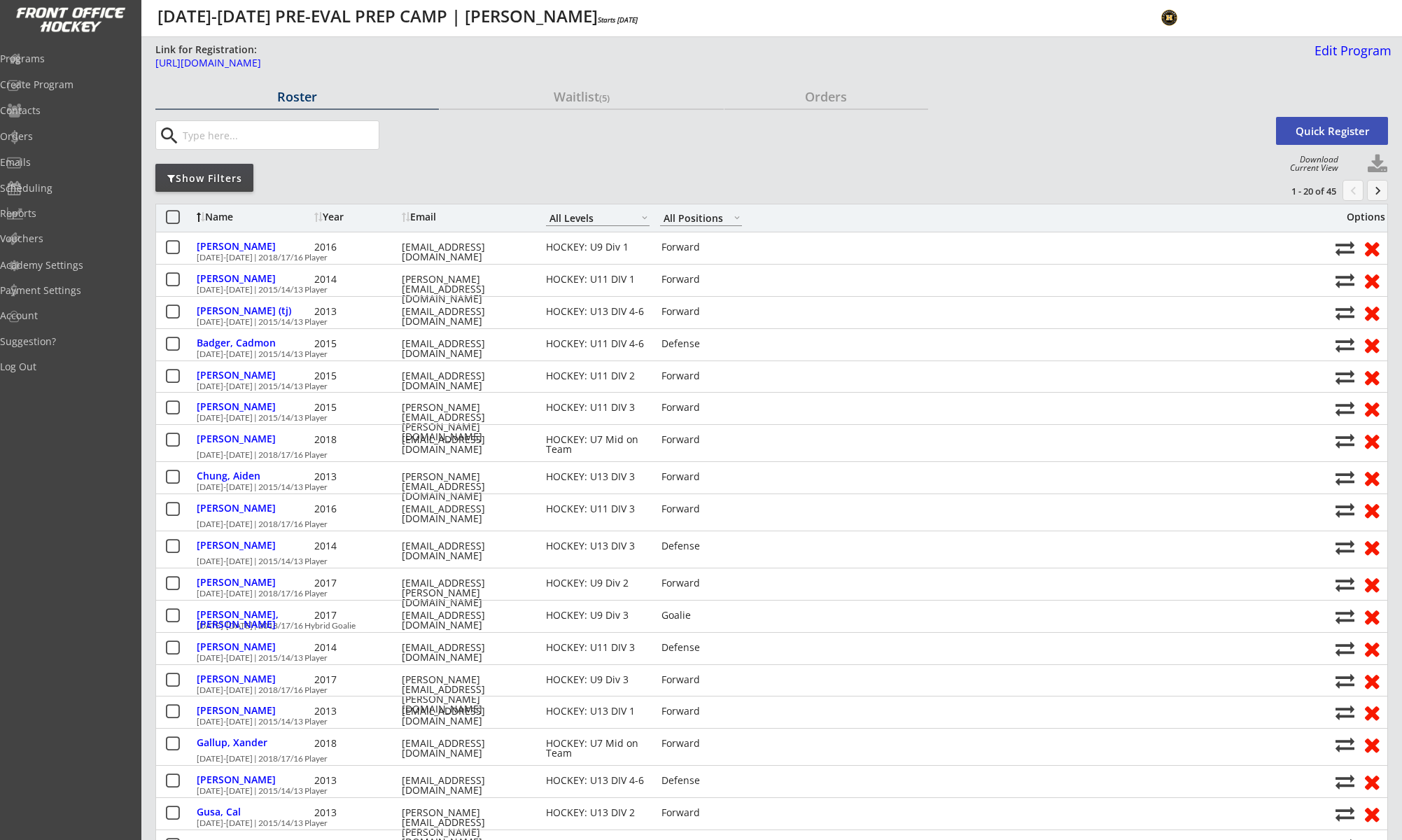
drag, startPoint x: 242, startPoint y: 173, endPoint x: 250, endPoint y: 175, distance: 8.2
click at [242, 174] on div "Show Filters" at bounding box center [204, 178] width 98 height 14
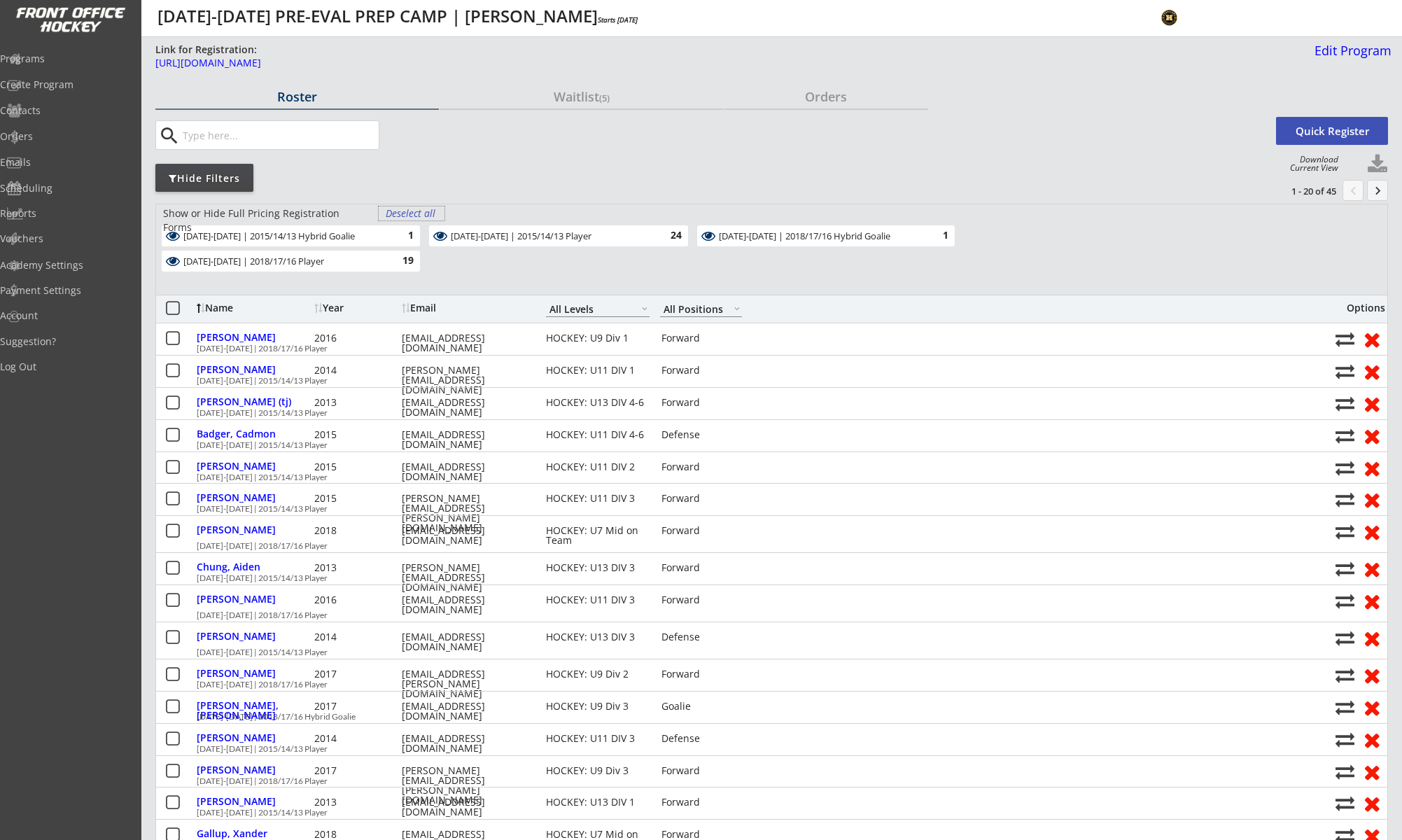
click at [407, 211] on div "Deselect all" at bounding box center [411, 213] width 52 height 14
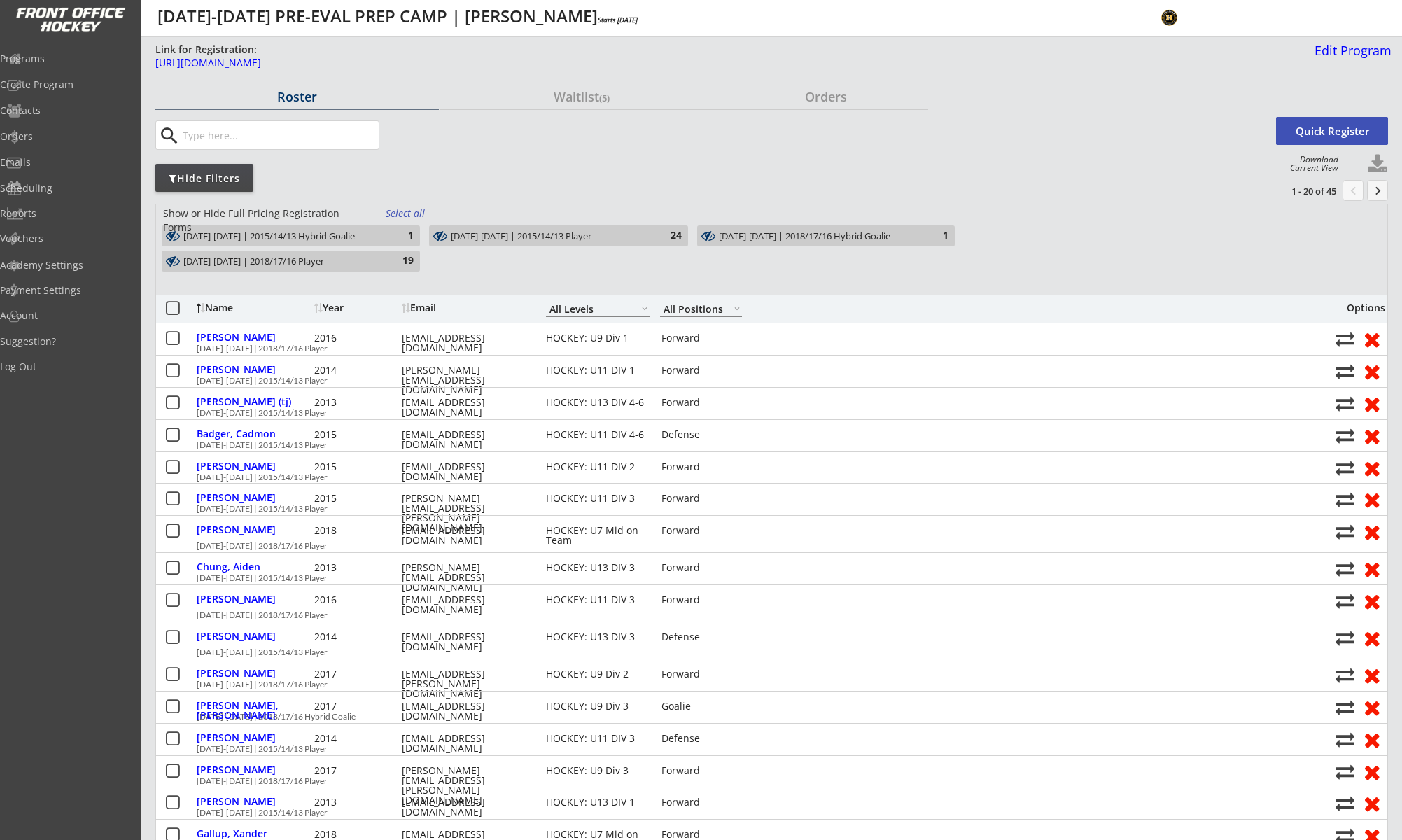
click at [582, 232] on div "Aug 25-28 | 2015/14/13 Player" at bounding box center [551, 236] width 199 height 11
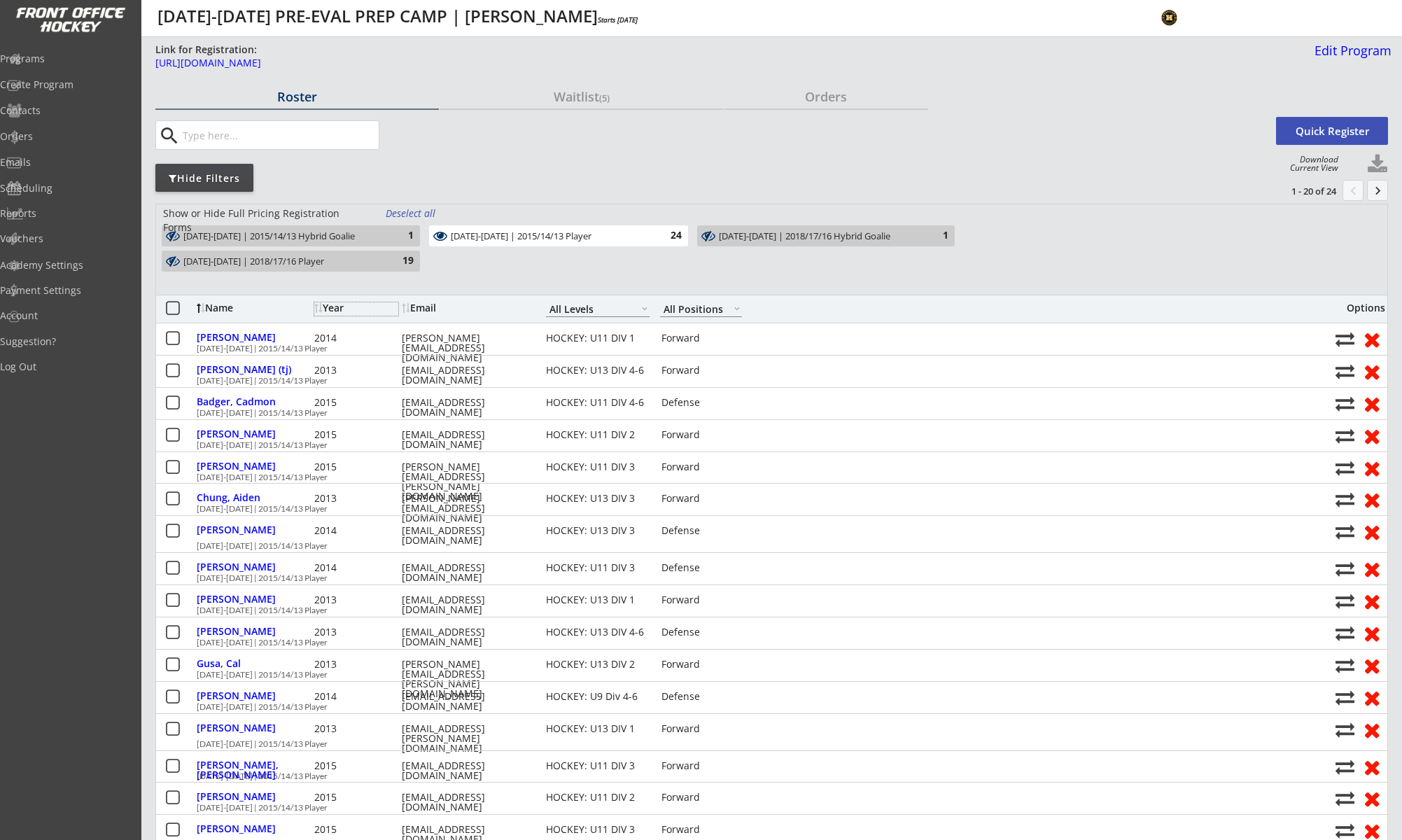
click at [330, 307] on div "Year" at bounding box center [356, 307] width 84 height 10
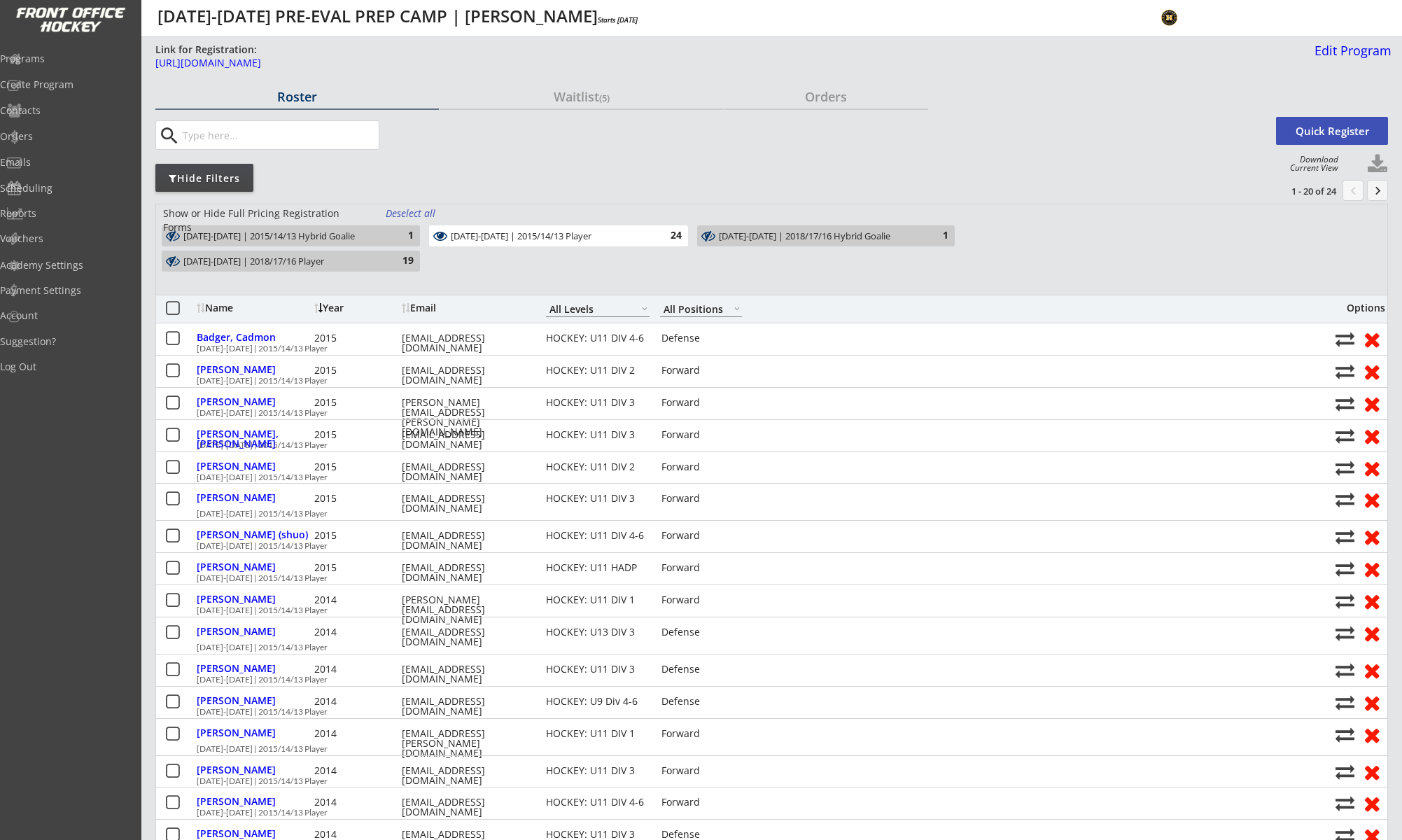
click at [330, 307] on div "Year" at bounding box center [356, 307] width 84 height 10
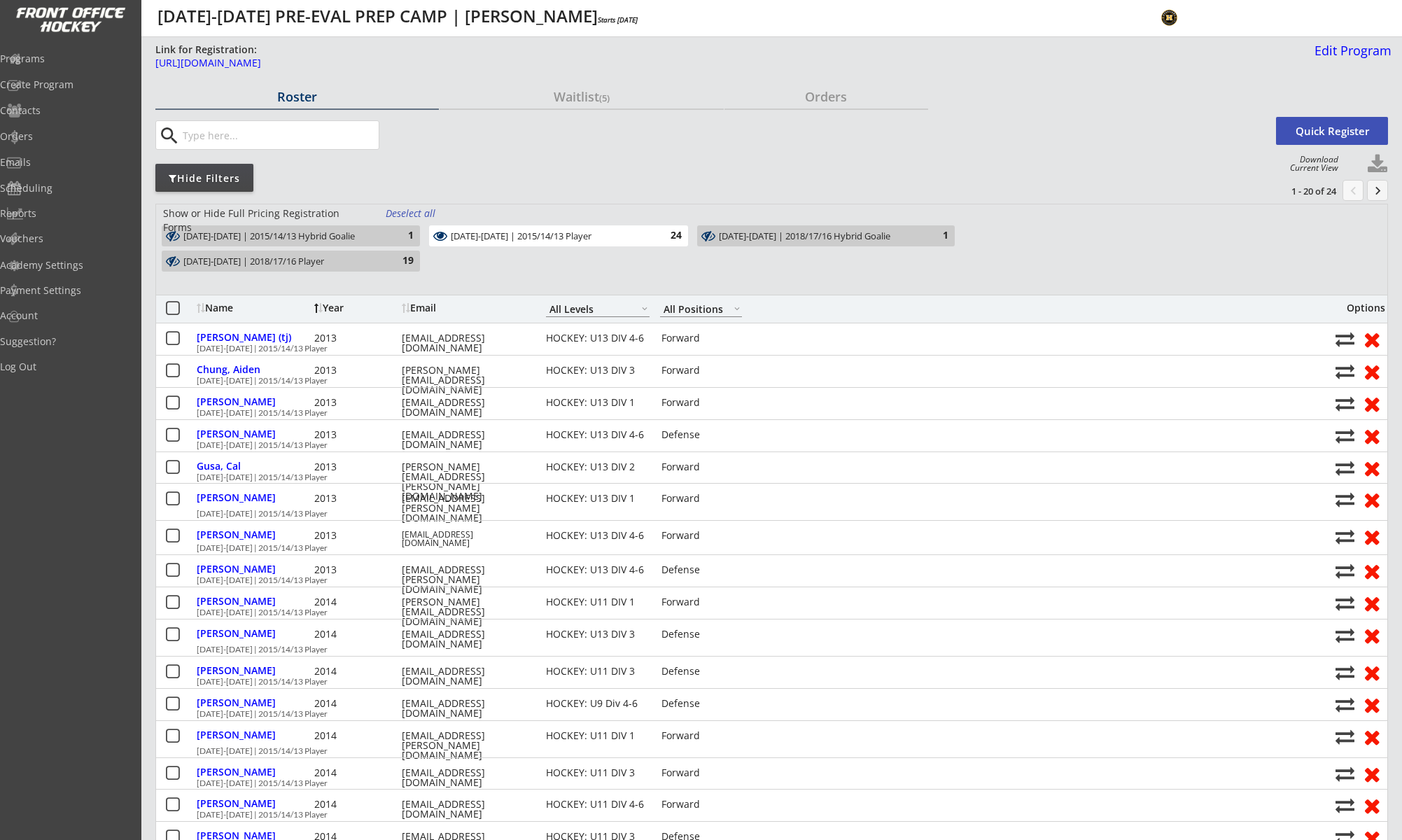
click at [531, 236] on div "Aug 25-28 | 2015/14/13 Player" at bounding box center [551, 236] width 199 height 11
click at [387, 255] on div "19" at bounding box center [399, 261] width 28 height 14
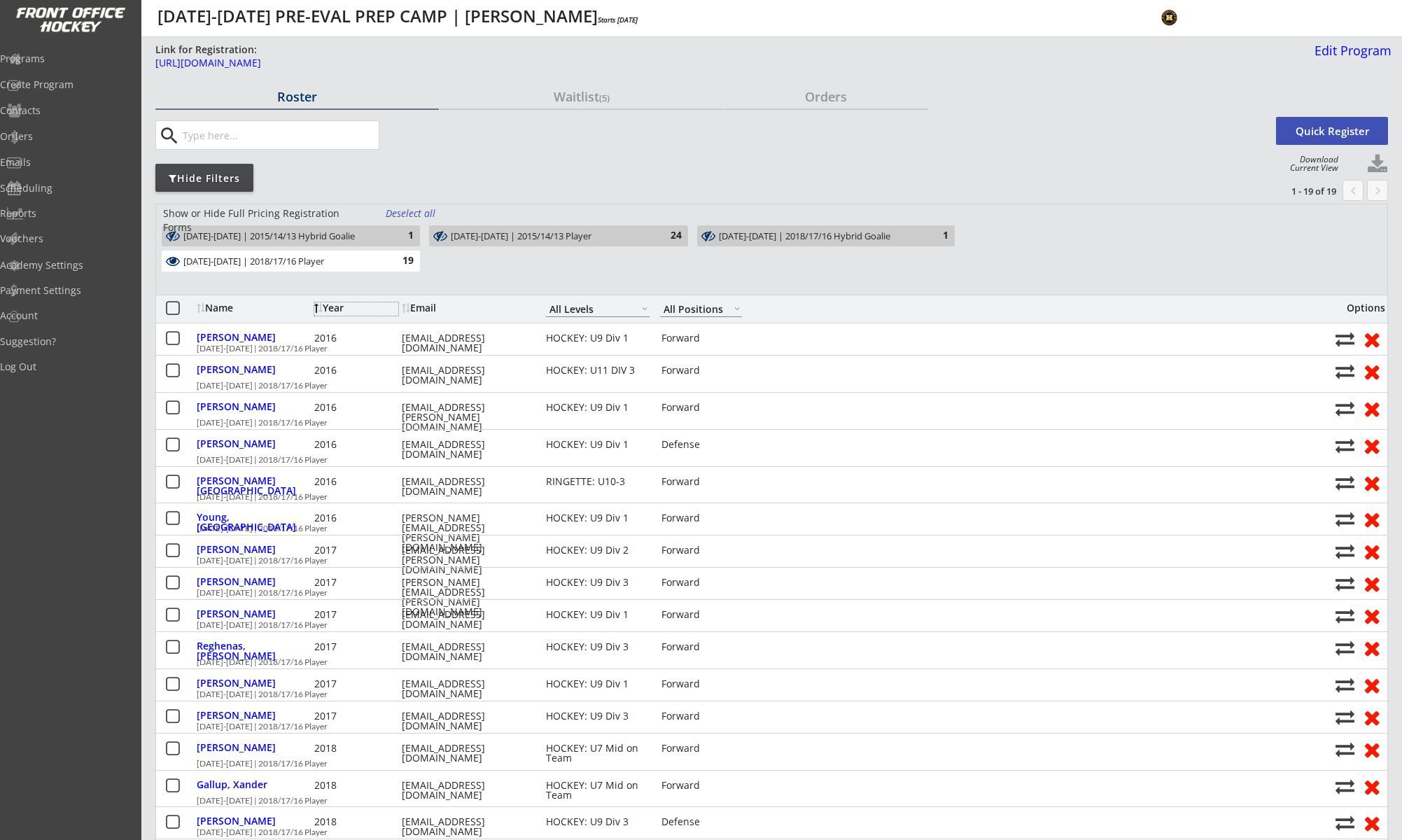
click at [338, 313] on div "Year" at bounding box center [356, 308] width 84 height 13
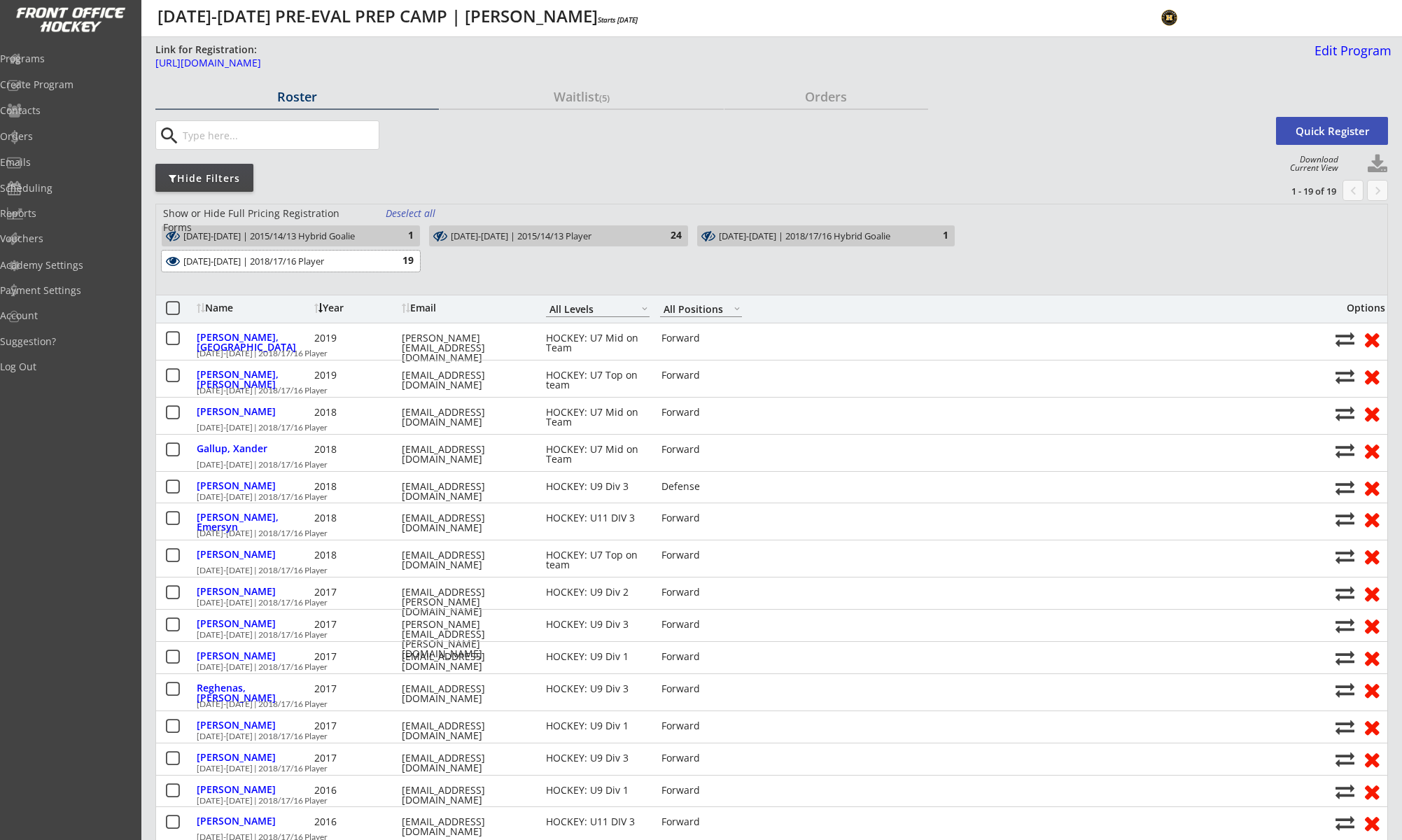
click at [379, 260] on div "AUG 25-28 | 2018/17/16 Player" at bounding box center [283, 262] width 199 height 11
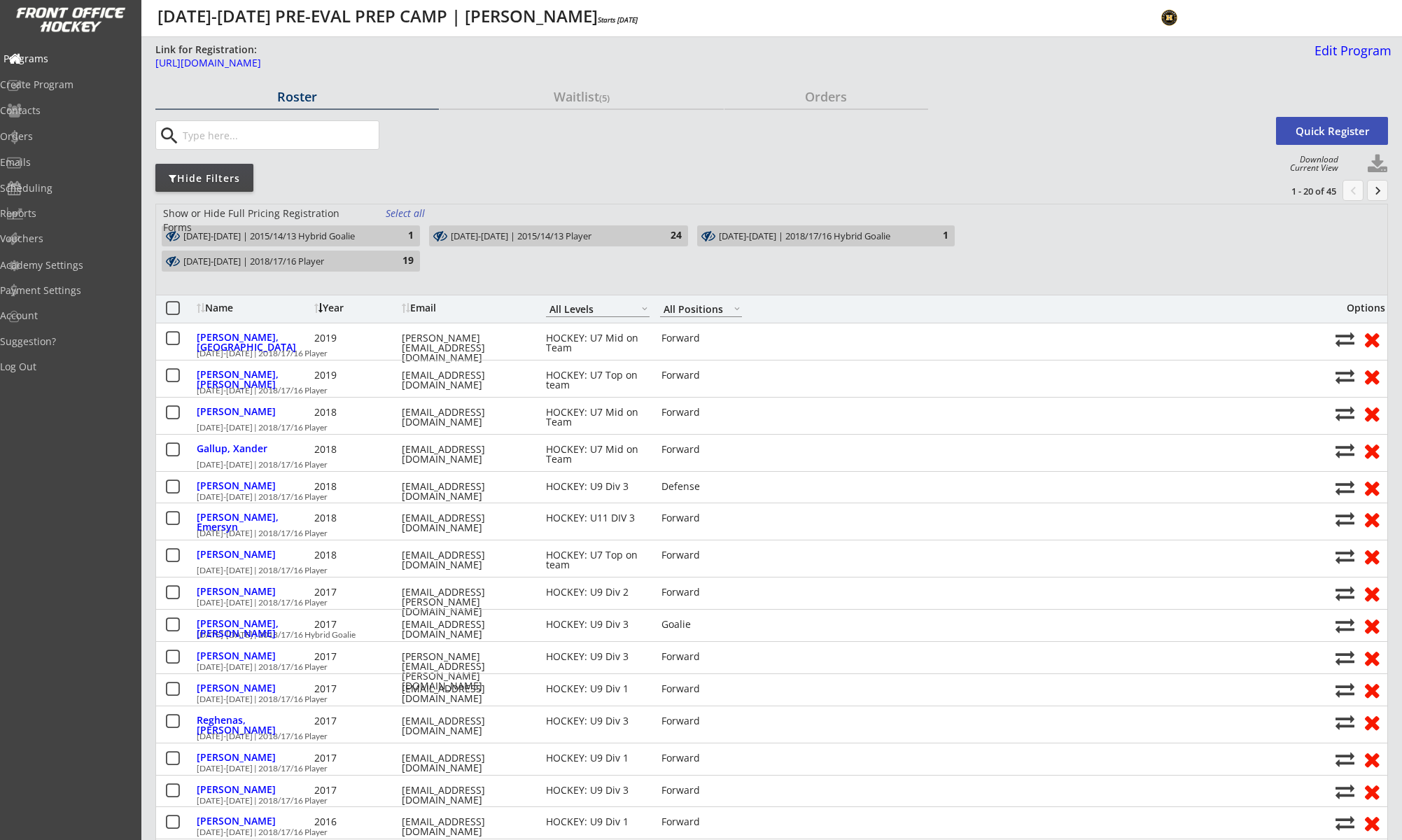
click at [61, 60] on div "Programs" at bounding box center [66, 58] width 126 height 10
